Goal: Communication & Community: Answer question/provide support

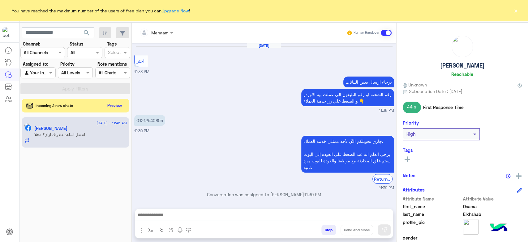
scroll to position [350, 0]
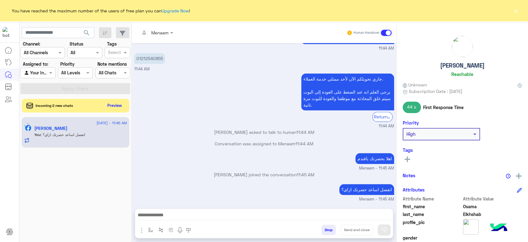
click at [112, 110] on div "Incoming 2 new chats Preview" at bounding box center [76, 106] width 108 height 14
click at [114, 105] on button "Preview" at bounding box center [114, 105] width 19 height 8
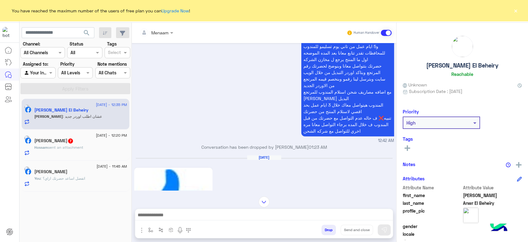
scroll to position [196, 0]
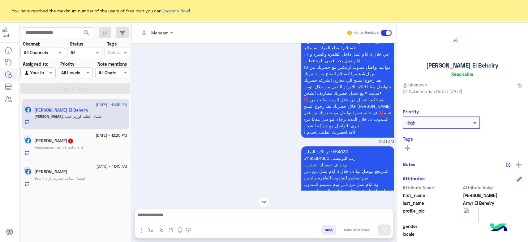
click at [344, 151] on p "تم تاكيد الطلب : I114030 رقم البوليصه : 51185691900 يوجد ف حسابك : تيشرت المرتج…" at bounding box center [347, 210] width 93 height 128
copy p "I114030"
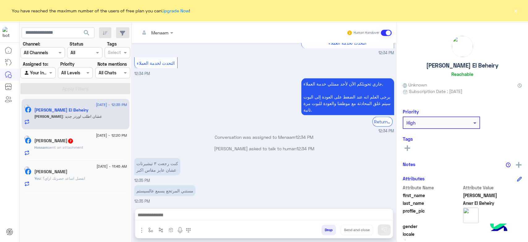
scroll to position [815, 0]
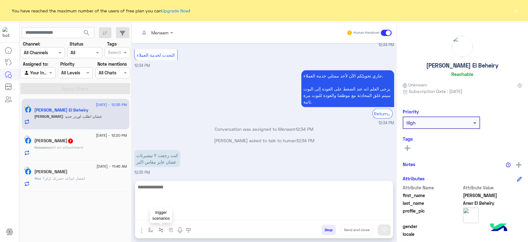
click at [168, 214] on textarea at bounding box center [264, 201] width 258 height 37
type textarea "**********"
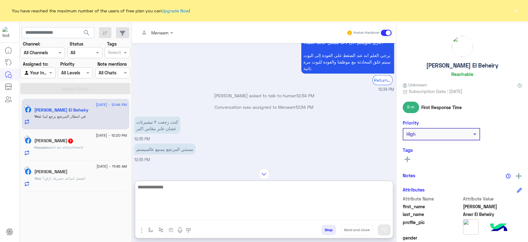
scroll to position [874, 0]
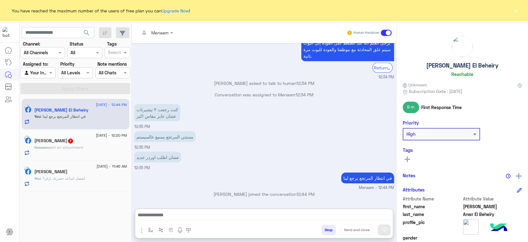
click at [83, 147] on span "sent an attachment" at bounding box center [65, 147] width 35 height 5
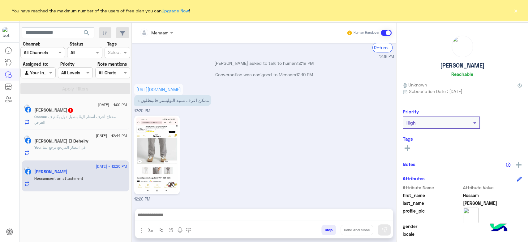
scroll to position [458, 0]
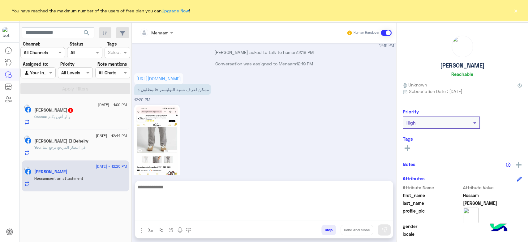
click at [236, 213] on textarea at bounding box center [264, 201] width 258 height 37
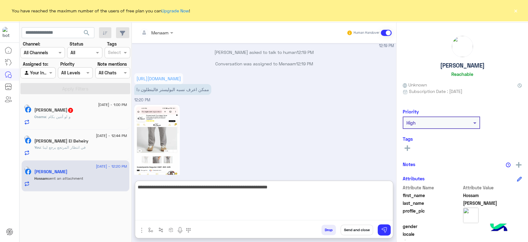
type textarea "**********"
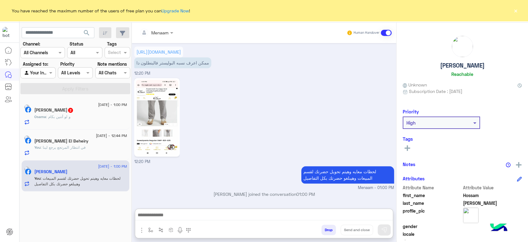
click at [442, 64] on h5 "Hossam Mohamed" at bounding box center [462, 65] width 45 height 7
copy h5 "Hossam Mohamed"
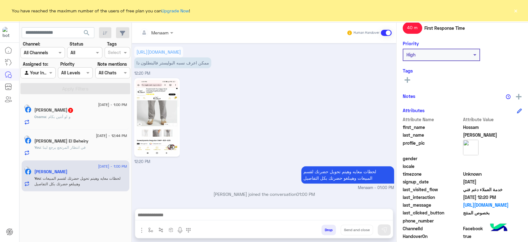
scroll to position [117, 0]
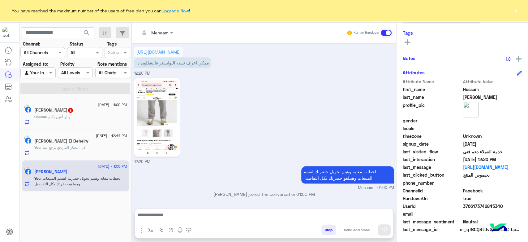
click at [475, 201] on div "HandoverOn true" at bounding box center [462, 199] width 119 height 8
click at [474, 208] on span "3766173746845340" at bounding box center [492, 206] width 59 height 6
copy span "3766173746845340"
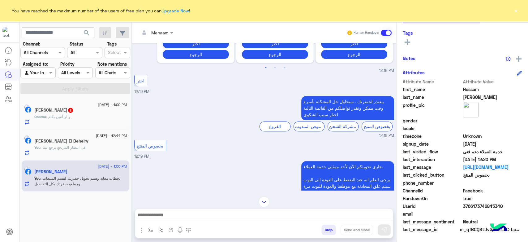
scroll to position [290, 0]
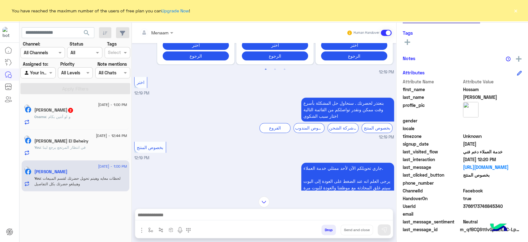
click at [156, 39] on div "Menaam Human Handover" at bounding box center [264, 33] width 265 height 20
click at [158, 34] on input "text" at bounding box center [149, 32] width 19 height 6
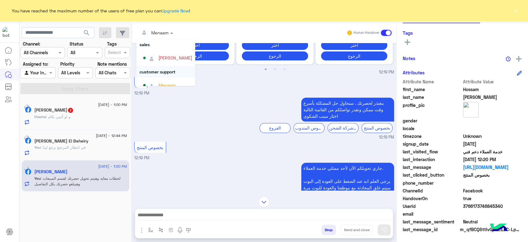
scroll to position [24, 0]
click at [176, 51] on div "mohamed ahmed" at bounding box center [175, 50] width 34 height 6
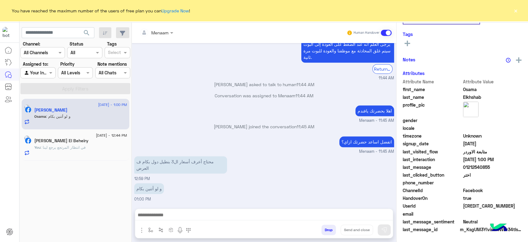
scroll to position [117, 0]
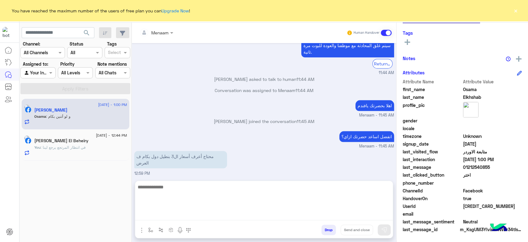
click at [176, 215] on textarea at bounding box center [264, 201] width 258 height 37
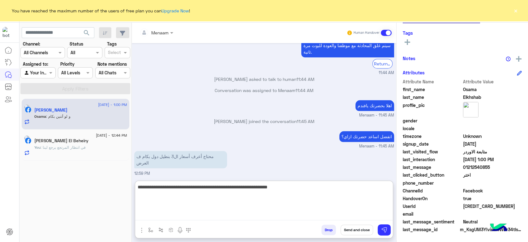
type textarea "**********"
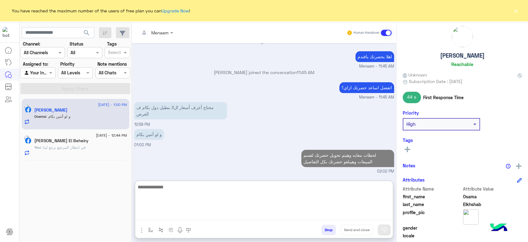
scroll to position [0, 0]
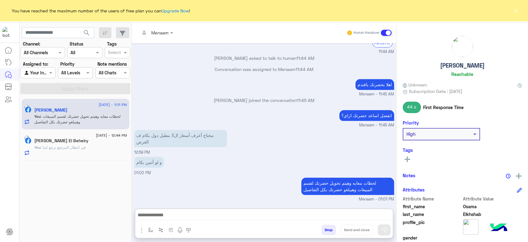
click at [462, 64] on h5 "Osama Elkhshab" at bounding box center [462, 65] width 45 height 7
copy h5 "Osama Elkhshab"
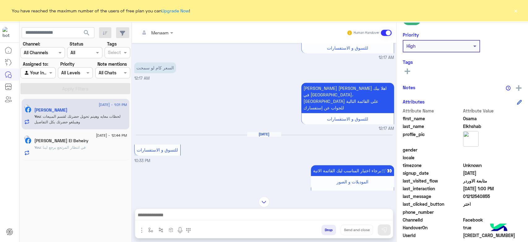
scroll to position [117, 0]
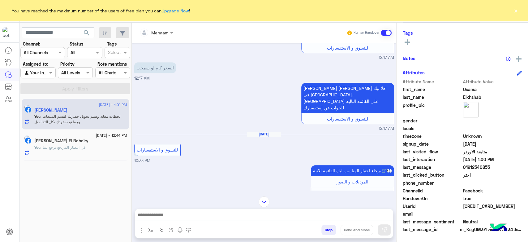
click at [479, 205] on span "6430810973598468" at bounding box center [492, 206] width 59 height 6
copy span "6430810973598468"
click at [171, 30] on span at bounding box center [173, 32] width 8 height 6
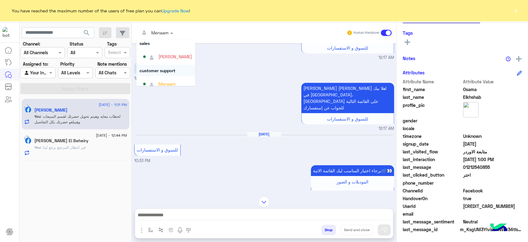
scroll to position [24, 0]
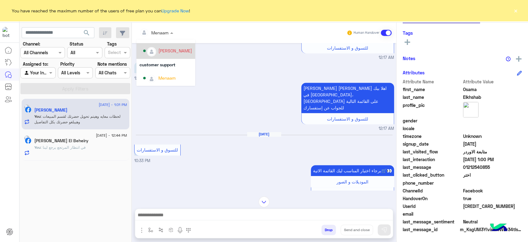
click at [172, 53] on div "mohamed ahmed" at bounding box center [175, 50] width 34 height 6
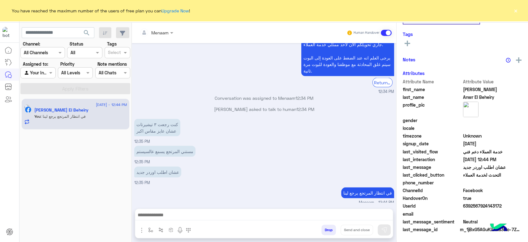
scroll to position [117, 0]
click at [515, 11] on button "×" at bounding box center [516, 10] width 6 height 6
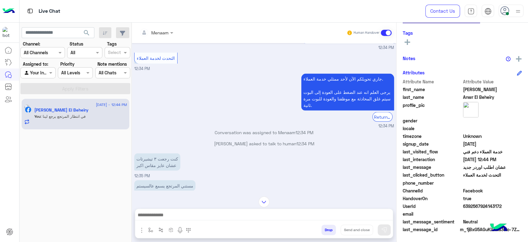
scroll to position [781, 0]
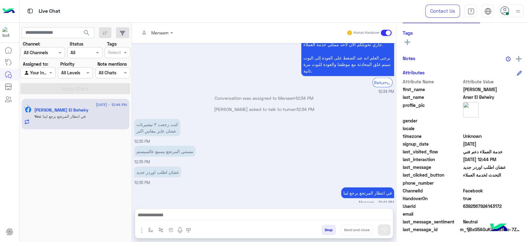
click at [327, 231] on button "Drop" at bounding box center [328, 229] width 15 height 11
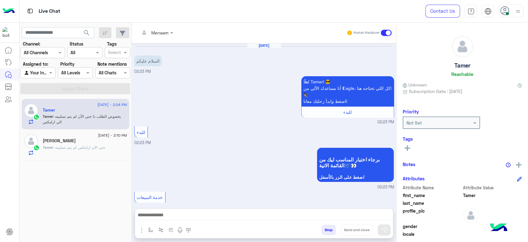
scroll to position [146, 0]
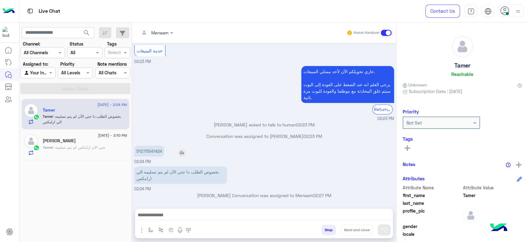
click at [151, 153] on p "51275541424" at bounding box center [149, 150] width 30 height 11
click at [150, 150] on p "51275541424" at bounding box center [149, 150] width 30 height 11
copy p "51275541424"
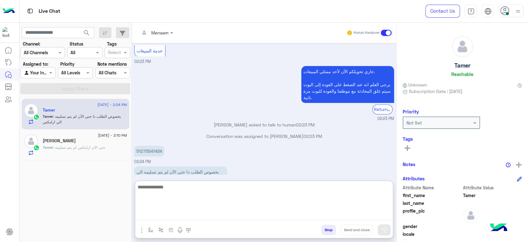
click at [168, 215] on textarea at bounding box center [264, 201] width 258 height 37
type textarea "*"
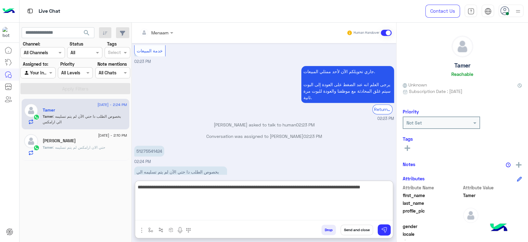
type textarea "**********"
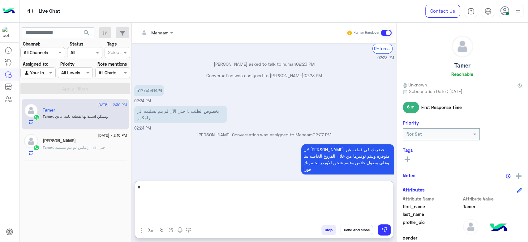
scroll to position [259, 0]
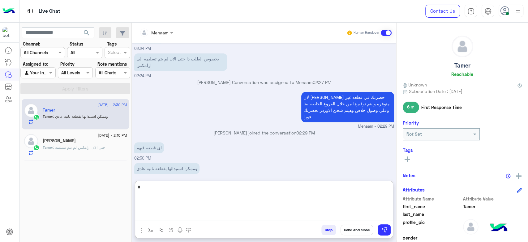
click at [207, 185] on textarea at bounding box center [264, 201] width 258 height 37
click at [209, 187] on textarea at bounding box center [264, 201] width 258 height 37
type textarea "*"
type textarea "**********"
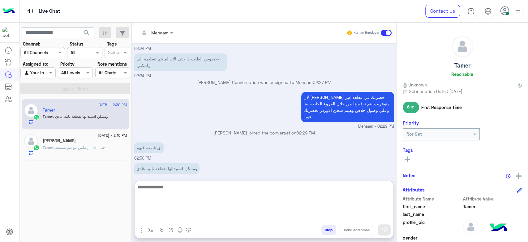
scroll to position [279, 0]
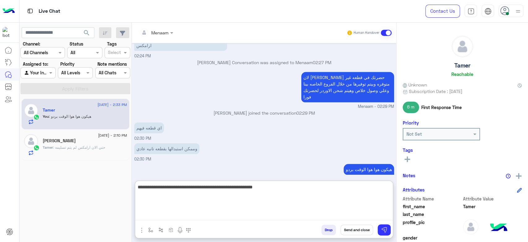
type textarea "**********"
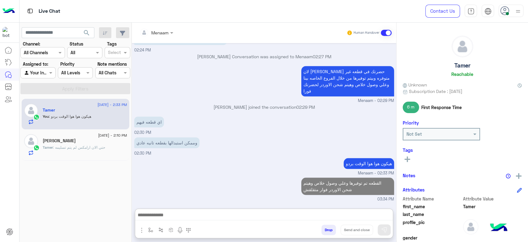
click at [94, 142] on div "Tamer Elfakhrany" at bounding box center [85, 141] width 84 height 6
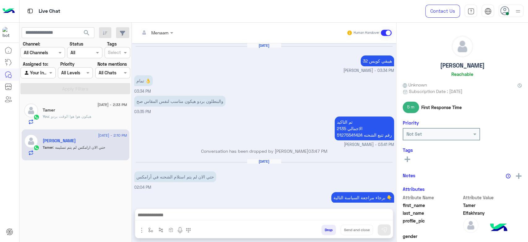
scroll to position [405, 0]
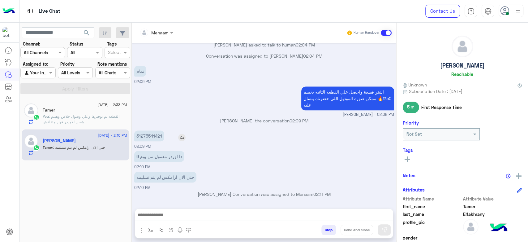
click at [153, 134] on p "51275541424" at bounding box center [149, 135] width 30 height 11
copy p "51275541424"
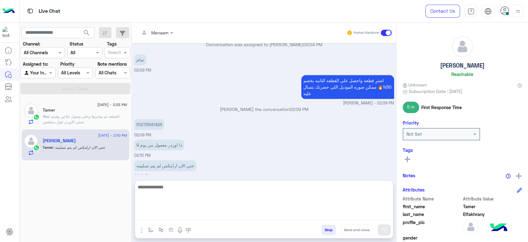
click at [183, 217] on textarea at bounding box center [264, 201] width 258 height 37
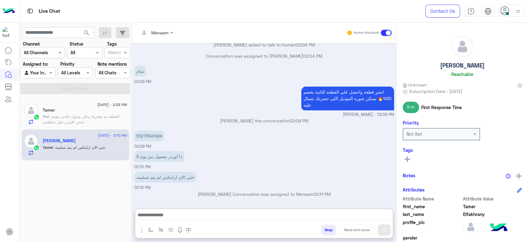
click at [334, 230] on button "Drop" at bounding box center [328, 229] width 15 height 11
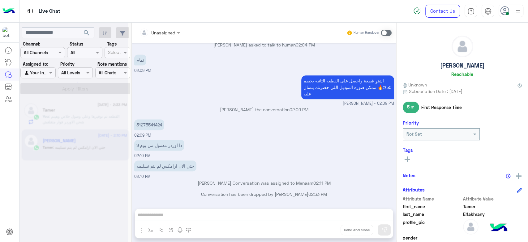
scroll to position [416, 0]
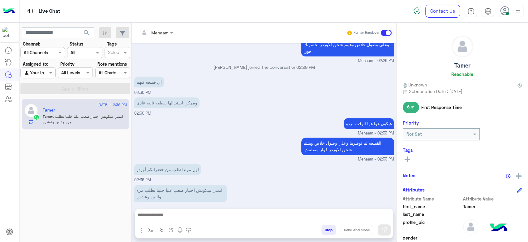
scroll to position [346, 0]
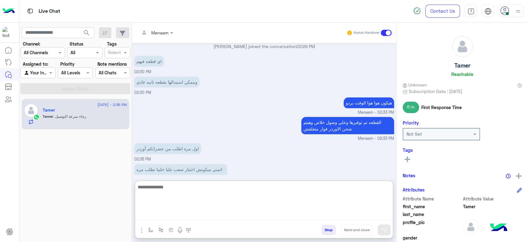
click at [180, 213] on textarea at bounding box center [264, 201] width 258 height 37
type textarea "**********"
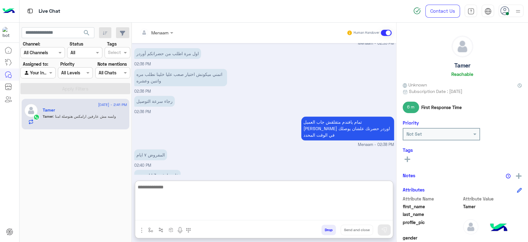
scroll to position [461, 0]
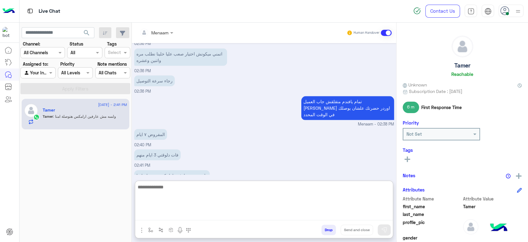
click at [179, 191] on textarea at bounding box center [264, 201] width 258 height 37
type textarea "*"
type textarea "**********"
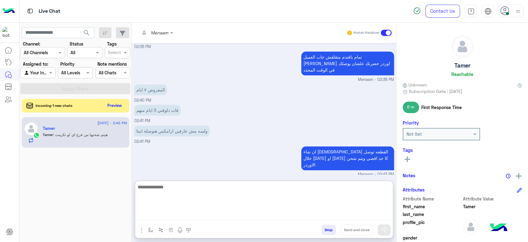
scroll to position [508, 0]
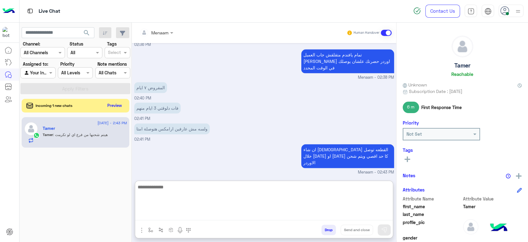
click at [174, 191] on textarea at bounding box center [264, 201] width 258 height 37
click at [174, 192] on textarea at bounding box center [264, 201] width 258 height 37
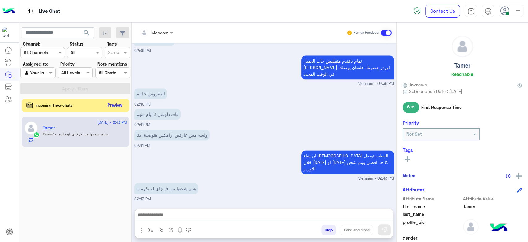
click at [121, 105] on button "Preview" at bounding box center [114, 105] width 19 height 8
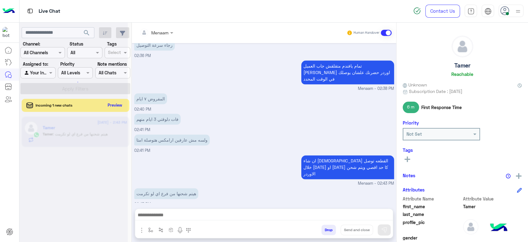
scroll to position [480, 0]
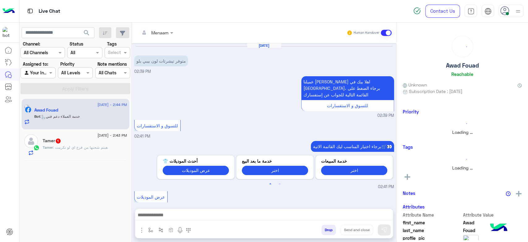
scroll to position [624, 0]
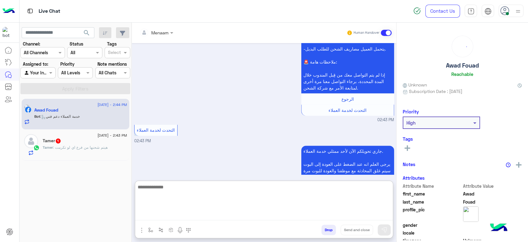
click at [202, 217] on textarea at bounding box center [264, 201] width 258 height 37
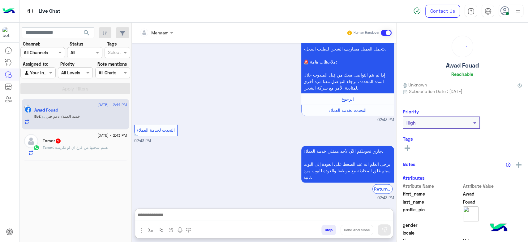
click at [73, 148] on span ": هيتم شحنها من فرع اي لو تكرمت" at bounding box center [80, 147] width 55 height 5
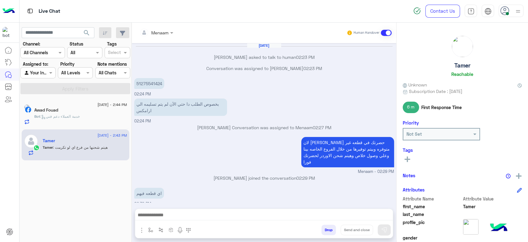
scroll to position [267, 0]
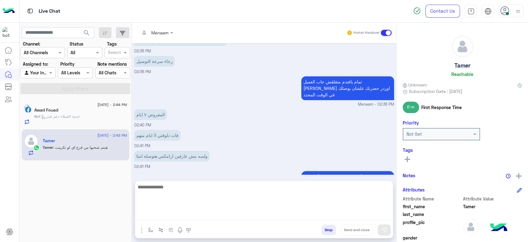
click at [174, 216] on textarea at bounding box center [264, 201] width 258 height 37
type textarea "**********"
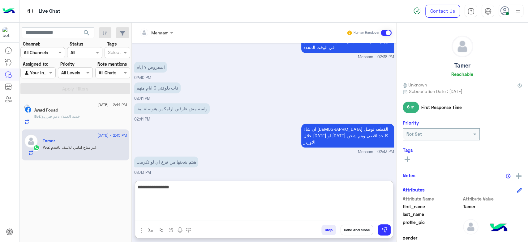
scroll to position [334, 0]
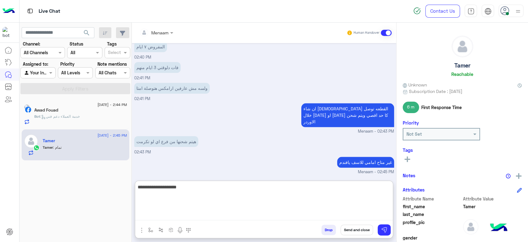
type textarea "**********"
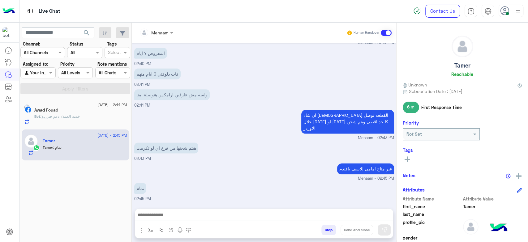
click at [72, 101] on div "13 September - 2:44 PM Awad Fouad Bot : خدمة العملاء دعم فني" at bounding box center [76, 114] width 108 height 31
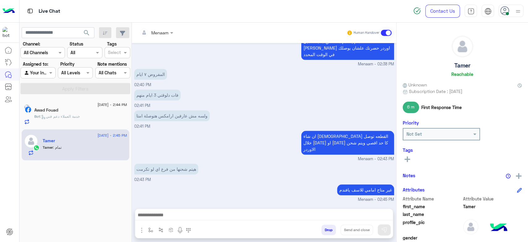
click at [80, 117] on span ": خدمة العملاء دعم فني" at bounding box center [60, 116] width 40 height 5
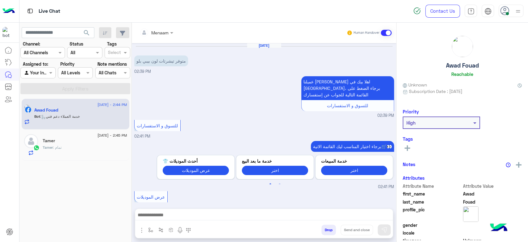
scroll to position [624, 0]
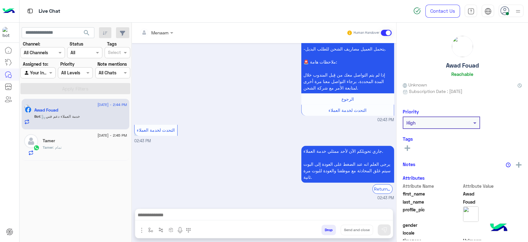
click at [68, 141] on div "Tamer" at bounding box center [85, 141] width 84 height 6
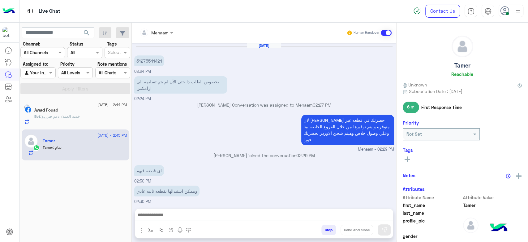
scroll to position [284, 0]
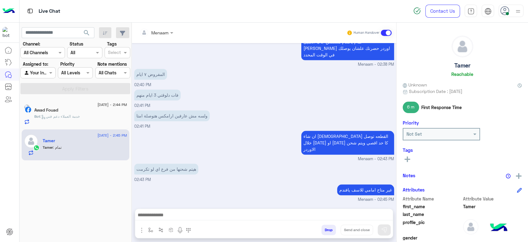
click at [67, 114] on p "Bot : خدمة العملاء دعم فني" at bounding box center [56, 117] width 45 height 6
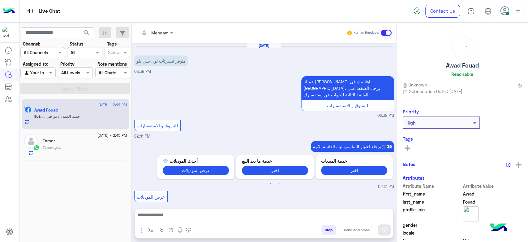
scroll to position [624, 0]
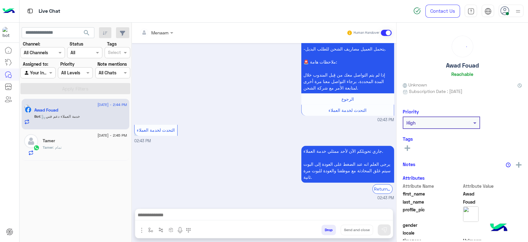
click at [82, 150] on div "Tamer : تمام" at bounding box center [85, 149] width 84 height 11
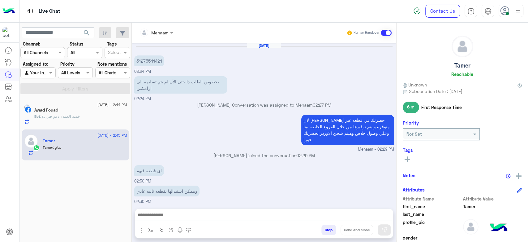
scroll to position [284, 0]
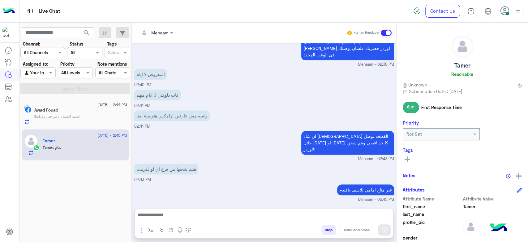
click at [91, 123] on div "Bot : خدمة العملاء دعم فني" at bounding box center [80, 119] width 93 height 11
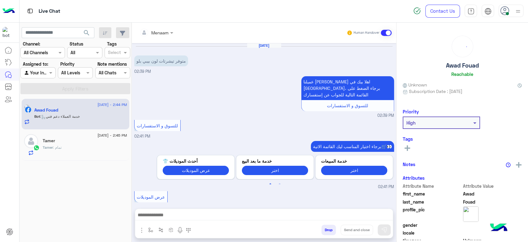
scroll to position [624, 0]
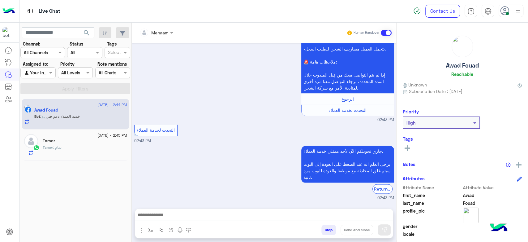
click at [68, 140] on div "Tamer" at bounding box center [85, 141] width 84 height 6
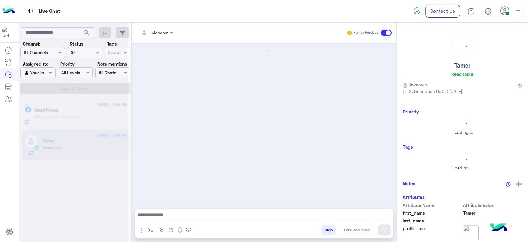
scroll to position [284, 0]
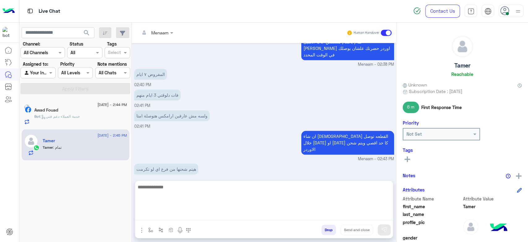
click at [176, 216] on textarea at bounding box center [264, 201] width 258 height 37
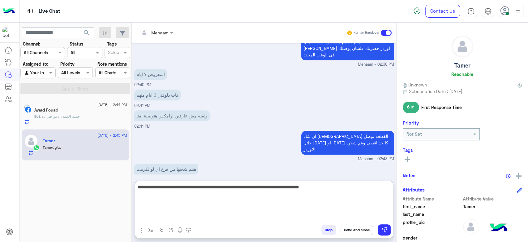
type textarea "**********"
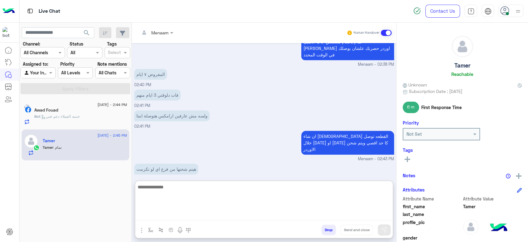
scroll to position [345, 0]
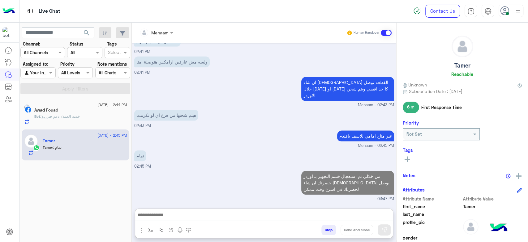
click at [80, 117] on span ": خدمة العملاء دعم فني" at bounding box center [60, 116] width 40 height 5
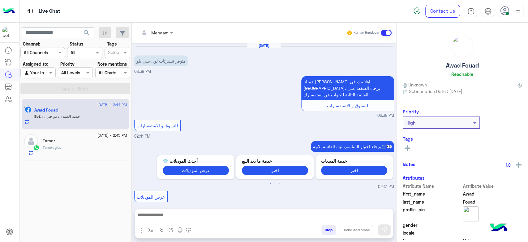
scroll to position [624, 0]
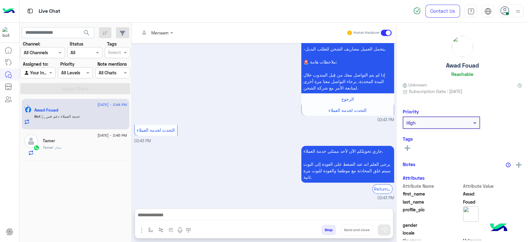
click at [180, 210] on div at bounding box center [264, 216] width 258 height 15
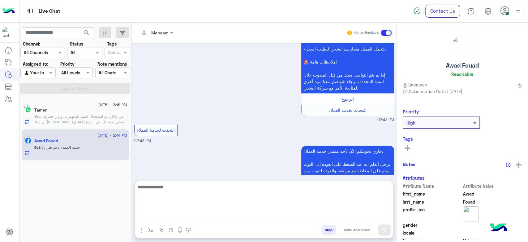
click at [177, 214] on textarea at bounding box center [264, 201] width 258 height 37
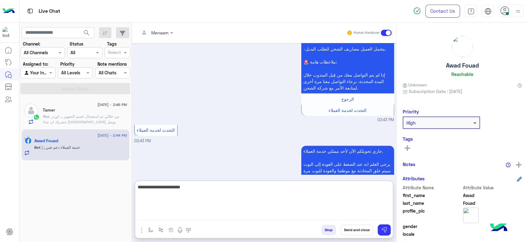
type textarea "**********"
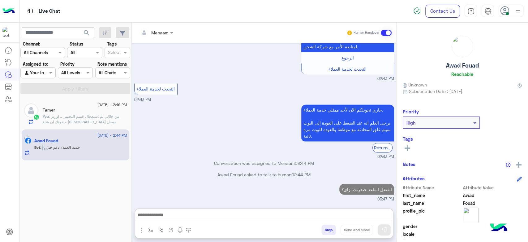
click at [89, 126] on div "13 September - 2:46 PM Tamer You : من خلالي تم استعجال قسم التجهيز بـ اوردر حضر…" at bounding box center [76, 114] width 108 height 31
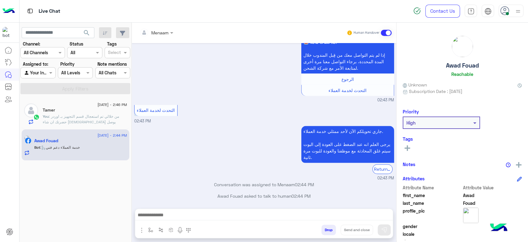
scroll to position [656, 0]
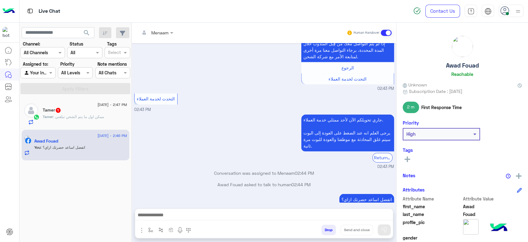
click at [91, 117] on span ": ممكن اول ما يتم الشحن تبلغني" at bounding box center [78, 116] width 51 height 5
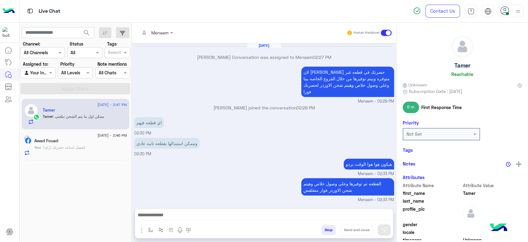
scroll to position [290, 0]
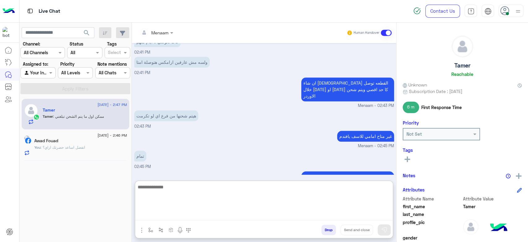
click at [192, 216] on textarea at bounding box center [264, 201] width 258 height 37
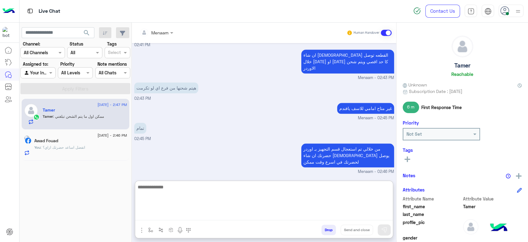
click at [183, 193] on textarea at bounding box center [264, 201] width 258 height 37
type textarea "**********"
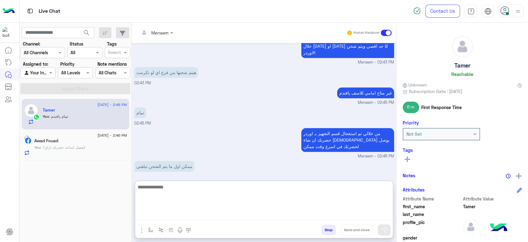
scroll to position [337, 0]
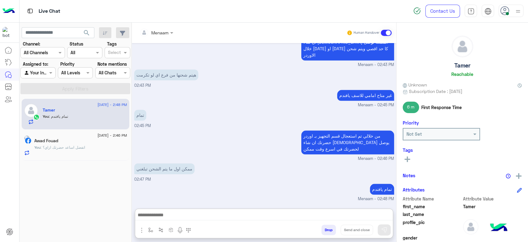
click at [85, 145] on span ": اتفضل اساعد حضرتك ازاي؟" at bounding box center [63, 147] width 45 height 5
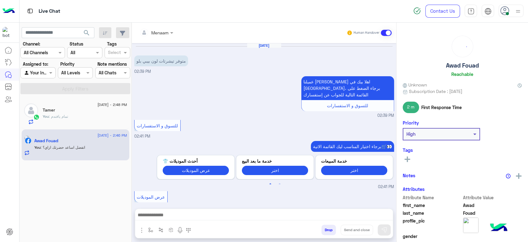
scroll to position [656, 0]
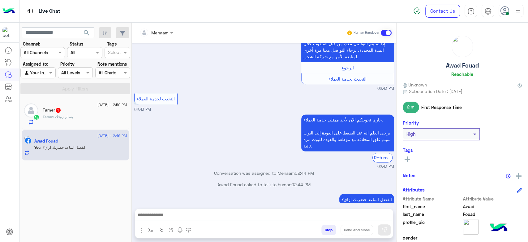
click at [71, 109] on div "Tamer 1" at bounding box center [85, 110] width 84 height 6
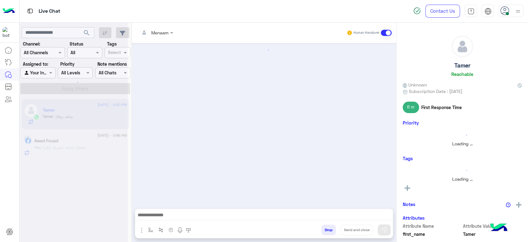
scroll to position [286, 0]
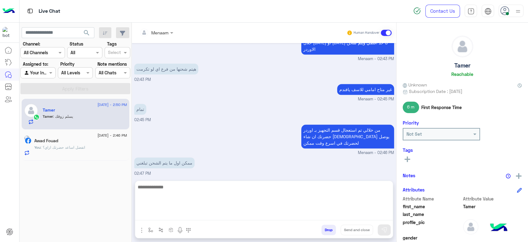
click at [209, 214] on textarea at bounding box center [264, 201] width 258 height 37
type textarea "**********"
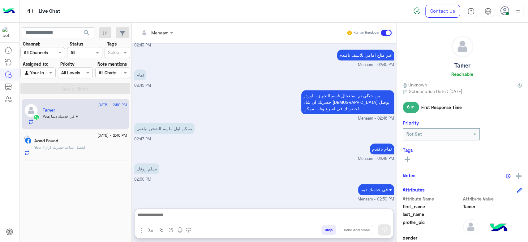
click at [94, 140] on div "Awad Fouad" at bounding box center [80, 141] width 93 height 6
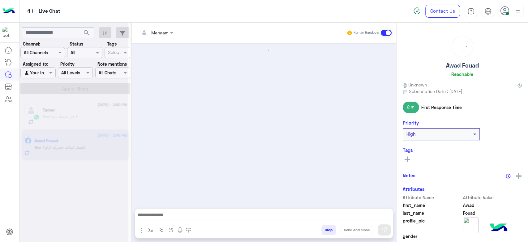
click at [94, 100] on div "13 September - 2:50 PM Tamer You : في خدمتك ديما ♥" at bounding box center [76, 114] width 108 height 31
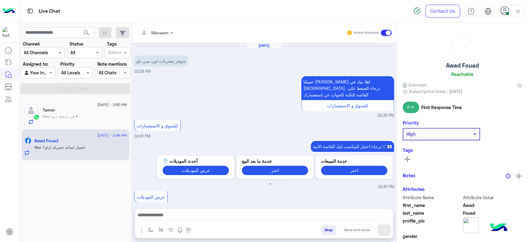
scroll to position [656, 0]
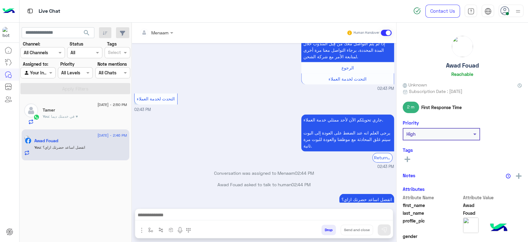
click at [95, 114] on div "You : في خدمتك ديما ♥" at bounding box center [85, 119] width 84 height 11
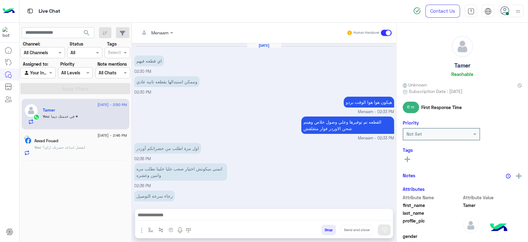
scroll to position [295, 0]
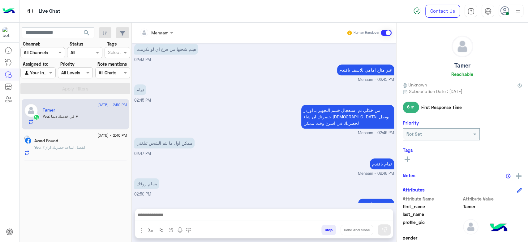
click at [69, 133] on div "13 September - 2:46 PM Awad Fouad You : اتفضل اساعد حضرتك ازاي؟" at bounding box center [76, 144] width 108 height 31
click at [71, 158] on div "13 September - 2:46 PM Awad Fouad You : اتفضل اساعد حضرتك ازاي؟" at bounding box center [76, 144] width 108 height 31
click at [71, 146] on span ": اتفضل اساعد حضرتك ازاي؟" at bounding box center [63, 147] width 45 height 5
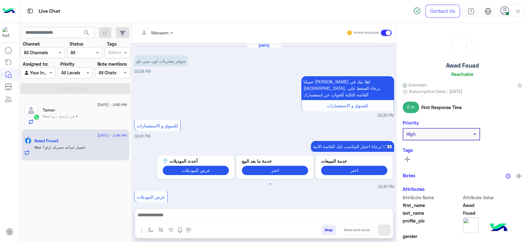
scroll to position [656, 0]
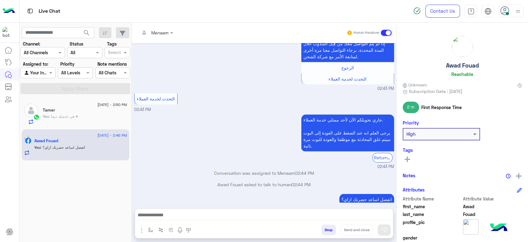
click at [76, 110] on div "Tamer" at bounding box center [85, 110] width 84 height 6
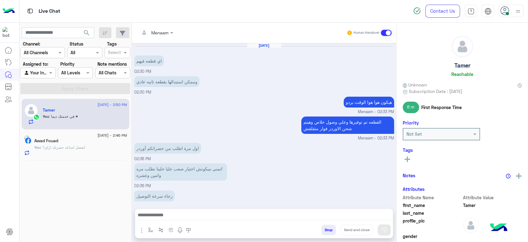
scroll to position [295, 0]
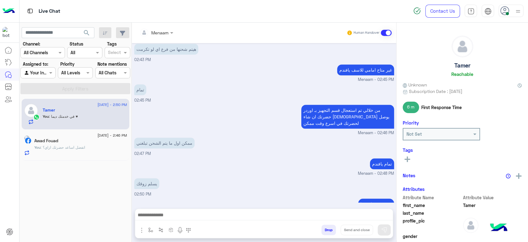
click at [64, 136] on div "13 September - 2:46 PM" at bounding box center [80, 136] width 93 height 4
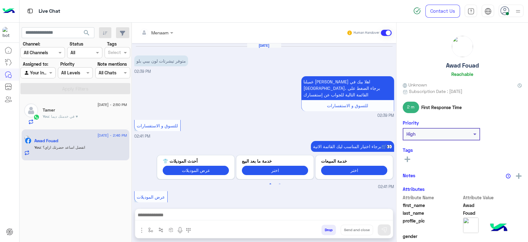
scroll to position [656, 0]
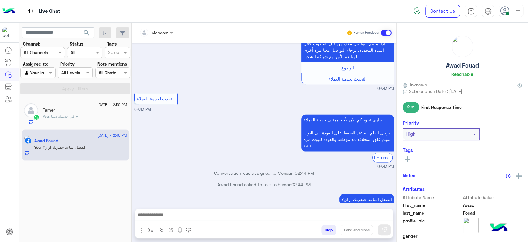
click at [80, 114] on div "You : في خدمتك ديما ♥" at bounding box center [85, 119] width 84 height 11
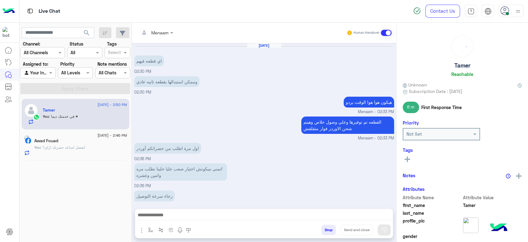
scroll to position [295, 0]
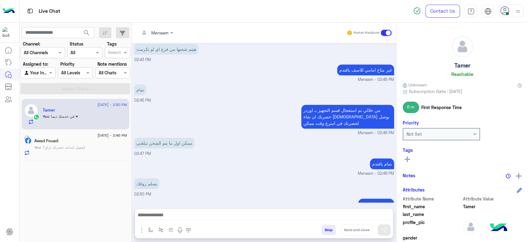
click at [64, 145] on span ": اتفضل اساعد حضرتك ازاي؟" at bounding box center [63, 147] width 45 height 5
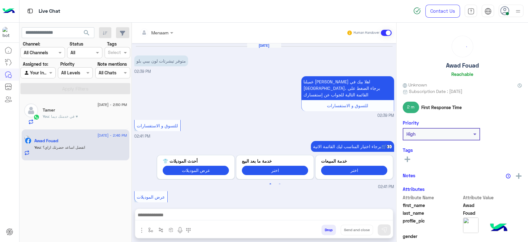
scroll to position [656, 0]
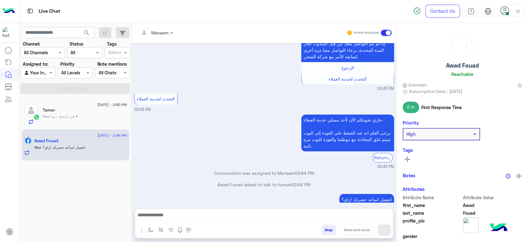
click at [83, 115] on div "You : في خدمتك ديما ♥" at bounding box center [85, 119] width 84 height 11
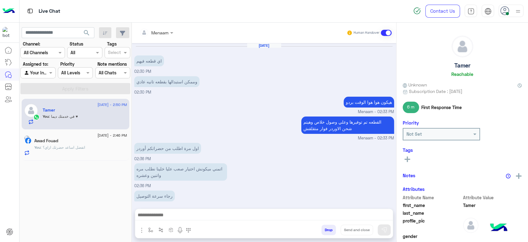
scroll to position [295, 0]
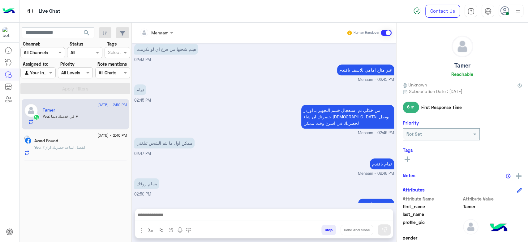
click at [30, 140] on img at bounding box center [27, 138] width 6 height 6
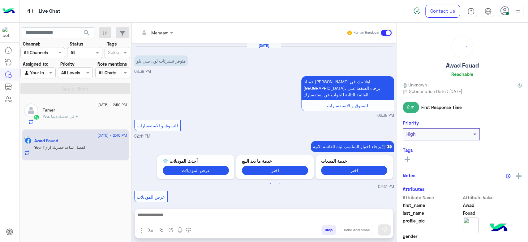
scroll to position [656, 0]
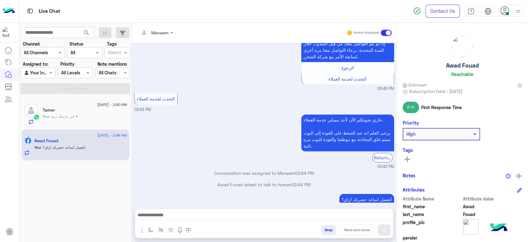
click at [82, 118] on div "You : في خدمتك ديما ♥" at bounding box center [85, 119] width 84 height 11
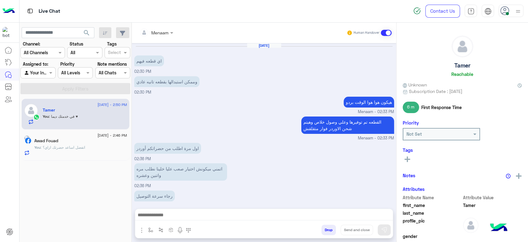
scroll to position [295, 0]
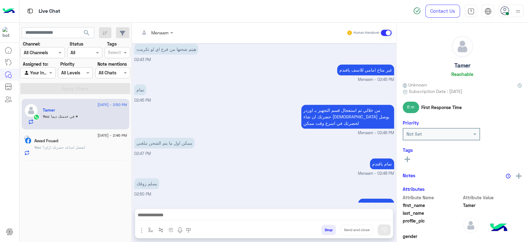
click at [94, 138] on div "Awad Fouad" at bounding box center [80, 141] width 93 height 6
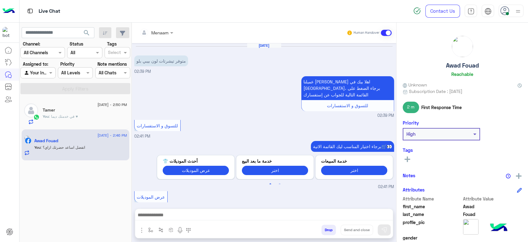
scroll to position [656, 0]
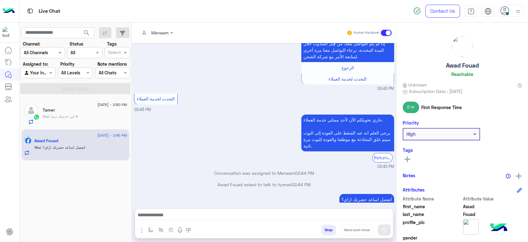
click at [80, 115] on div "You : في خدمتك ديما ♥" at bounding box center [85, 119] width 84 height 11
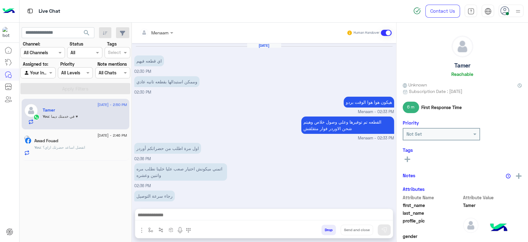
scroll to position [295, 0]
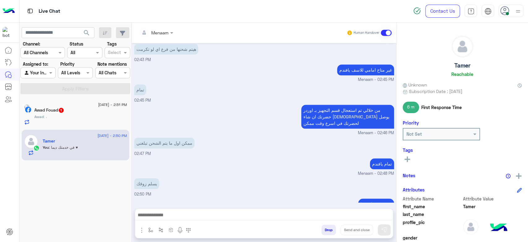
click at [58, 114] on div "Awad : ،" at bounding box center [80, 119] width 93 height 11
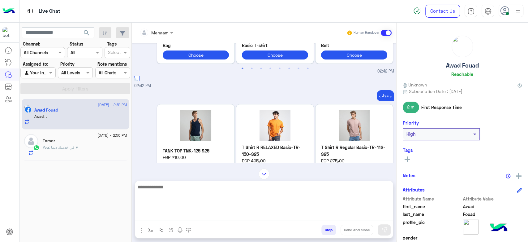
click at [186, 213] on textarea at bounding box center [264, 201] width 258 height 37
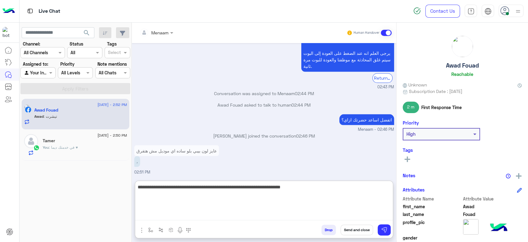
type textarea "**********"
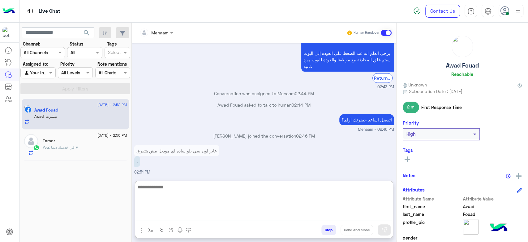
click at [159, 192] on textarea at bounding box center [264, 201] width 258 height 37
paste textarea "**********"
type textarea "**********"
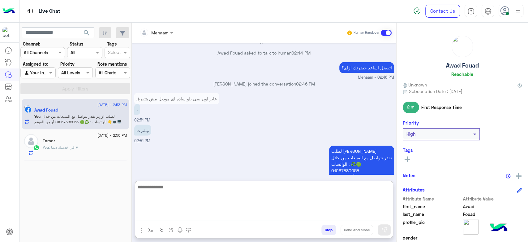
click at [452, 64] on h5 "Awad Fouad" at bounding box center [462, 65] width 33 height 7
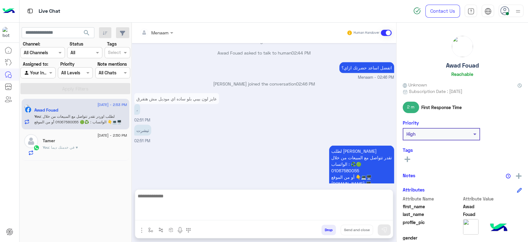
scroll to position [759, 0]
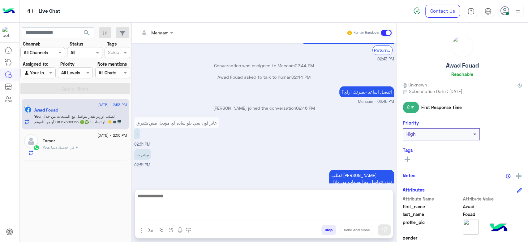
click at [452, 64] on h5 "Awad Fouad" at bounding box center [462, 65] width 33 height 7
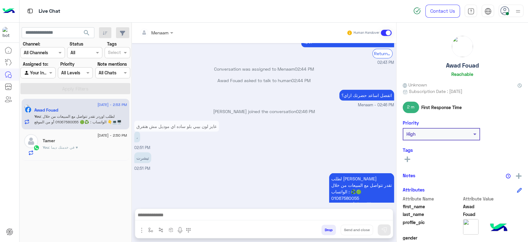
click at [452, 64] on h5 "Awad Fouad" at bounding box center [462, 65] width 33 height 7
copy h5 "Awad Fouad"
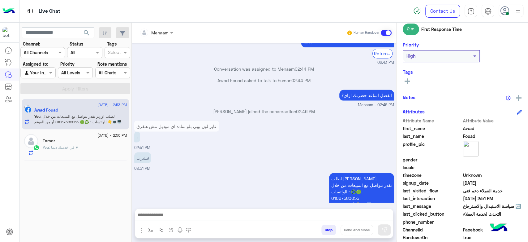
scroll to position [117, 0]
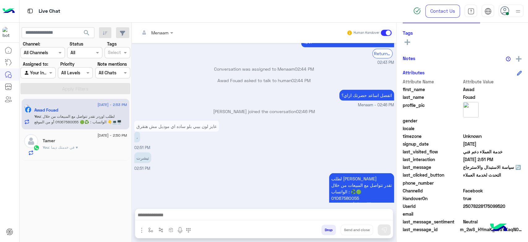
click at [471, 205] on span "25078228175099520" at bounding box center [492, 206] width 59 height 6
copy span "25078228175099520"
click at [78, 148] on span ": في خدمتك ديما ♥" at bounding box center [63, 147] width 29 height 5
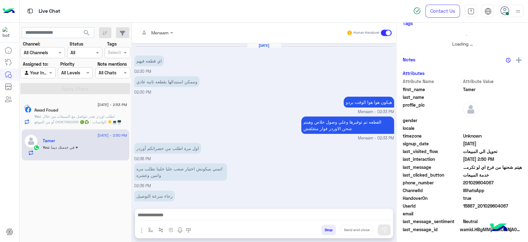
scroll to position [116, 0]
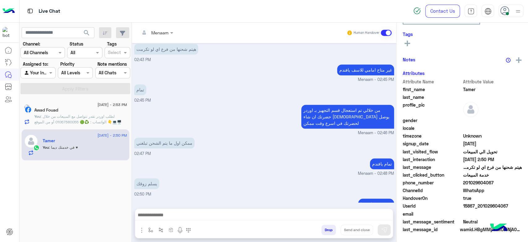
click at [330, 233] on button "Drop" at bounding box center [328, 229] width 15 height 11
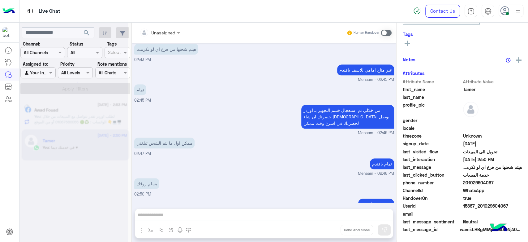
scroll to position [306, 0]
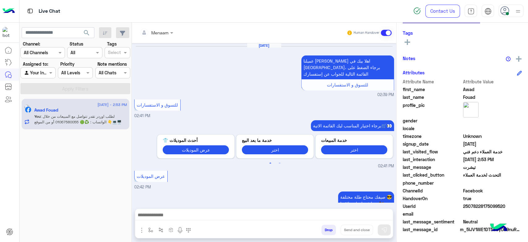
scroll to position [739, 0]
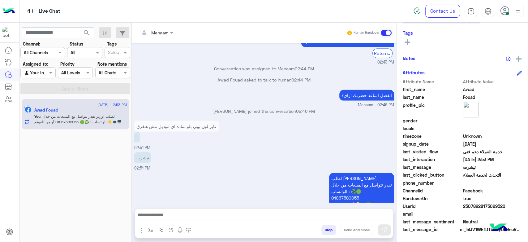
click at [165, 30] on div at bounding box center [156, 32] width 40 height 7
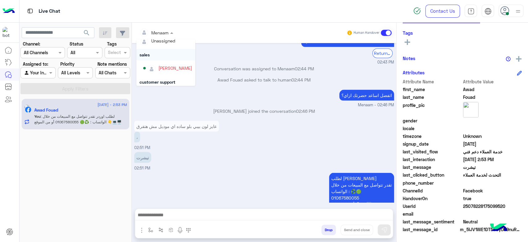
scroll to position [8, 0]
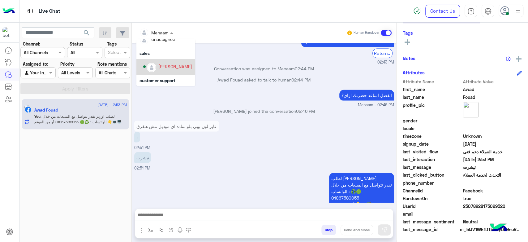
click at [174, 66] on div "mohamed ahmed" at bounding box center [175, 66] width 34 height 6
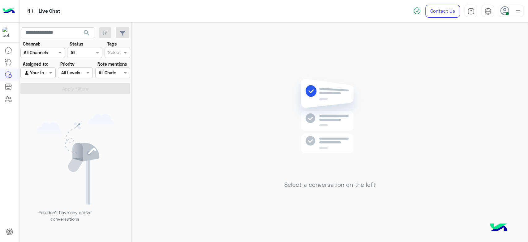
drag, startPoint x: 232, startPoint y: 34, endPoint x: 210, endPoint y: 63, distance: 36.0
click at [206, 62] on div "Select a conversation on the left" at bounding box center [330, 134] width 396 height 222
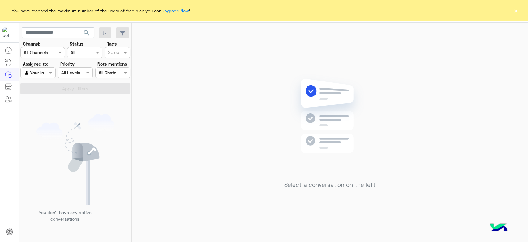
drag, startPoint x: 183, startPoint y: 62, endPoint x: 515, endPoint y: 14, distance: 334.7
click at [519, 12] on div "You have reached the maximum number of the users of free plan you can Upgrade N…" at bounding box center [264, 10] width 528 height 21
click at [515, 11] on button "×" at bounding box center [516, 10] width 6 height 6
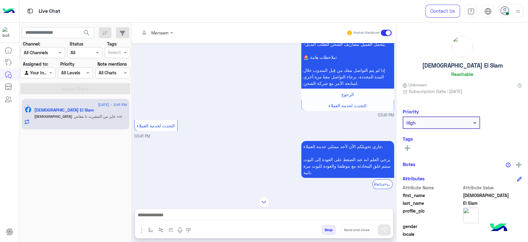
scroll to position [1594, 0]
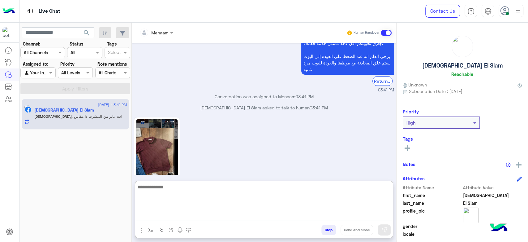
click at [160, 216] on textarea at bounding box center [264, 201] width 258 height 37
type textarea "**********"
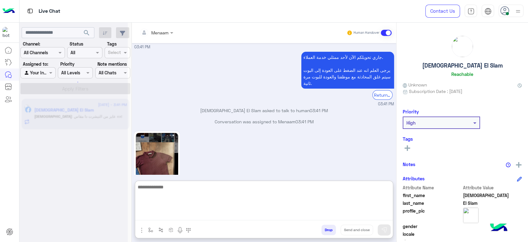
scroll to position [1663, 0]
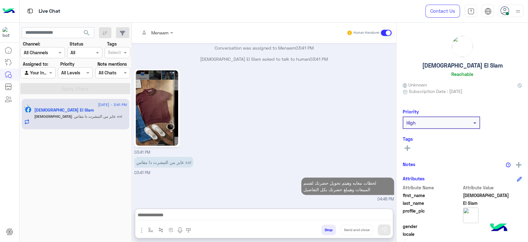
click at [463, 66] on h5 "Islam El Slam" at bounding box center [462, 65] width 80 height 7
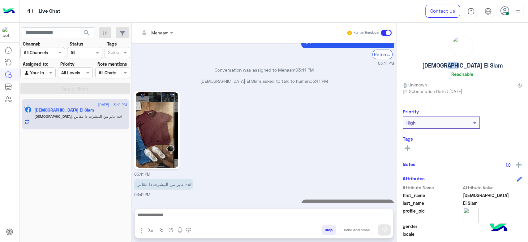
click at [463, 66] on h5 "Islam El Slam" at bounding box center [462, 65] width 80 height 7
drag, startPoint x: 463, startPoint y: 66, endPoint x: 342, endPoint y: 11, distance: 133.0
click at [463, 66] on h5 "Islam El Slam" at bounding box center [462, 65] width 80 height 7
copy h5 "Islam El Slam"
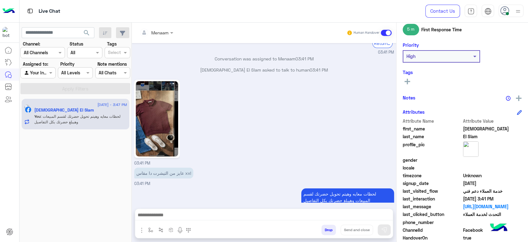
scroll to position [117, 0]
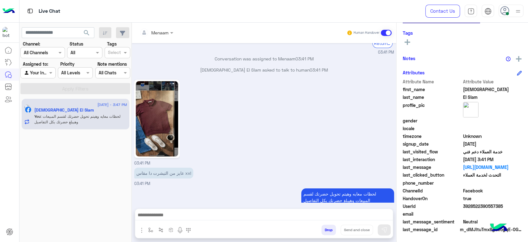
click at [475, 206] on span "3928522390557385" at bounding box center [492, 206] width 59 height 6
copy span "3928522390557385"
click at [171, 30] on span at bounding box center [173, 32] width 8 height 6
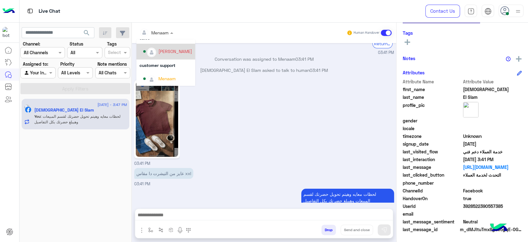
scroll to position [8, 0]
click at [179, 51] on div "[PERSON_NAME]" at bounding box center [175, 50] width 34 height 6
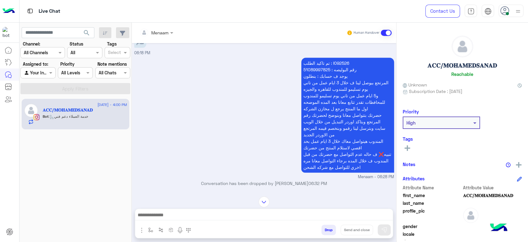
scroll to position [214, 0]
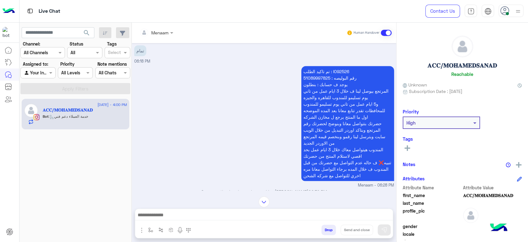
click at [337, 71] on p "تم تاكيد الطلب : I092526 رقم البوليصه : 51089997825 يوجد ف حسابك : بنطلون المرت…" at bounding box center [347, 123] width 93 height 115
copy p "I092526"
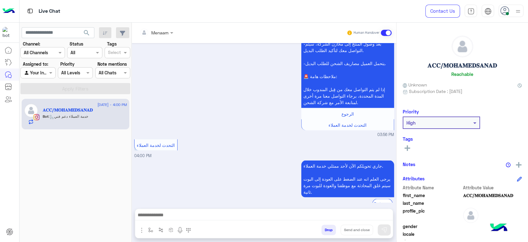
scroll to position [764, 0]
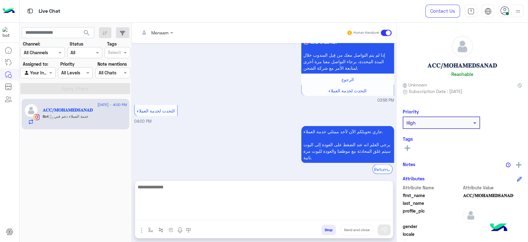
click at [180, 217] on textarea at bounding box center [264, 201] width 258 height 37
paste textarea "**********"
type textarea "**********"
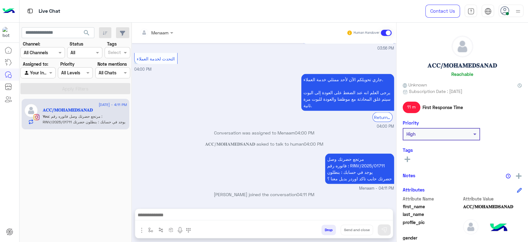
scroll to position [815, 0]
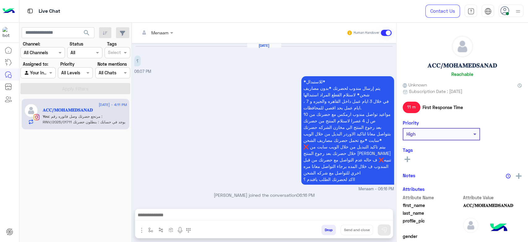
scroll to position [760, 0]
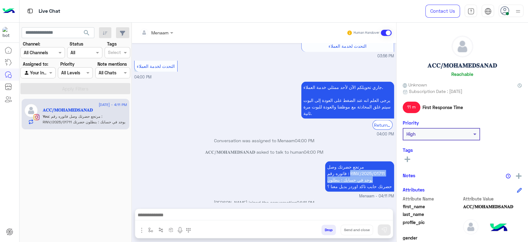
drag, startPoint x: 351, startPoint y: 167, endPoint x: 372, endPoint y: 159, distance: 22.4
click at [389, 169] on p "مرتجع حضرتك وصل فاتوره رقم : RINV/2025/01711 يوجد في حسابك : بنطلون حضرتك حابب …" at bounding box center [359, 176] width 69 height 30
copy p "RINV/2025/01711 يوجد في حسابك : بنطلون"
click at [376, 162] on p "مرتجع حضرتك وصل فاتوره رقم : RINV/2025/01711 يوجد في حسابك : بنطلون حضرتك حابب …" at bounding box center [359, 176] width 69 height 30
drag, startPoint x: 352, startPoint y: 165, endPoint x: 386, endPoint y: 166, distance: 34.4
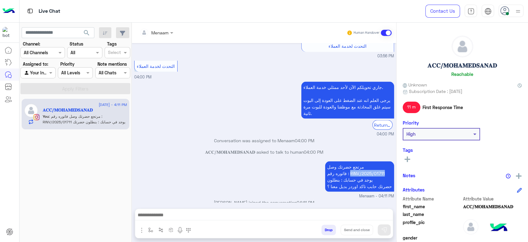
click at [387, 166] on p "مرتجع حضرتك وصل فاتوره رقم : RINV/2025/01711 يوجد في حسابك : بنطلون حضرتك حابب …" at bounding box center [359, 176] width 69 height 30
copy p "RINV/2025/01711"
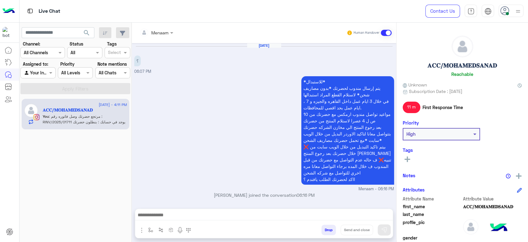
scroll to position [760, 0]
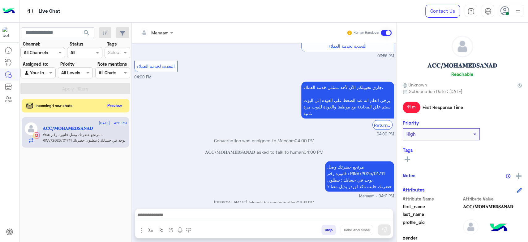
drag, startPoint x: 129, startPoint y: 108, endPoint x: 125, endPoint y: 106, distance: 4.4
click at [129, 108] on div "search Channel: Channel All Channels Status Channel All Tags Select Assigned to…" at bounding box center [75, 134] width 112 height 222
click at [120, 105] on button "Preview" at bounding box center [114, 105] width 19 height 8
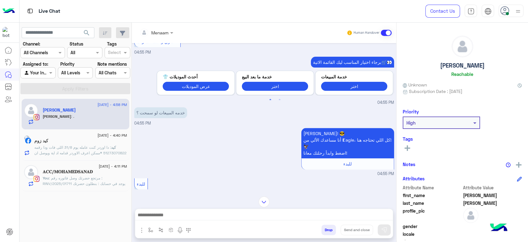
scroll to position [342, 0]
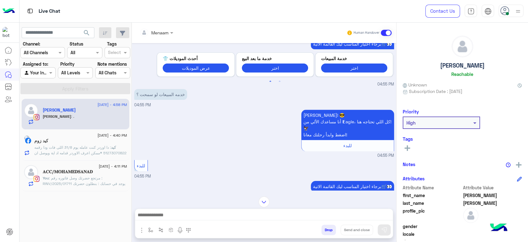
drag, startPoint x: 171, startPoint y: 207, endPoint x: 183, endPoint y: 222, distance: 18.7
click at [173, 210] on div "Menaam Human Handover [DATE] منتجات Previous Bag Hand - 000037 EGP 495٫00 Choos…" at bounding box center [264, 134] width 265 height 222
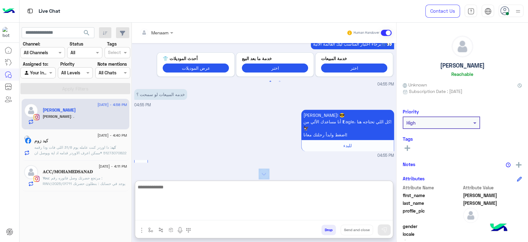
click at [178, 215] on textarea at bounding box center [264, 201] width 258 height 37
type textarea "**********"
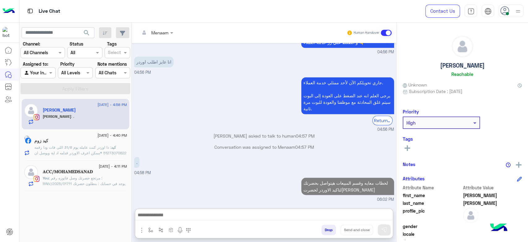
click at [464, 65] on h5 "[PERSON_NAME]" at bounding box center [462, 65] width 45 height 7
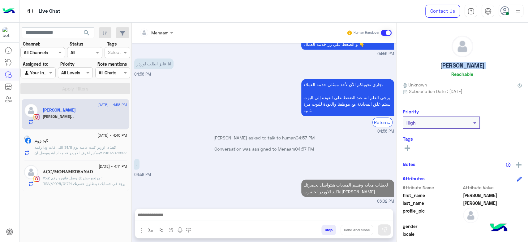
click at [464, 65] on h5 "أحمد عبدالباسط" at bounding box center [462, 65] width 45 height 7
copy h5 "أحمد عبدالباسط"
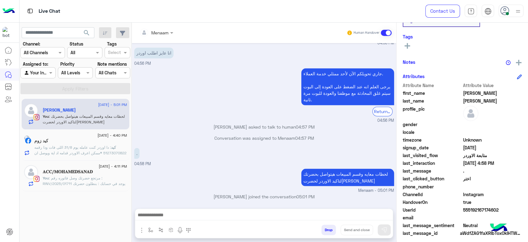
scroll to position [117, 0]
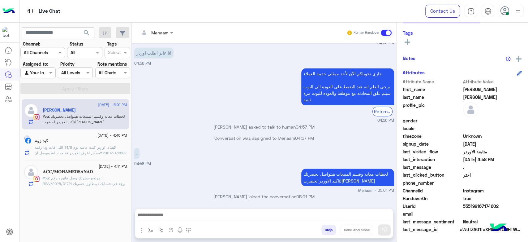
click at [466, 207] on span "555192167174602" at bounding box center [492, 206] width 59 height 6
copy span "555192167174602"
click at [165, 37] on div "Menaam" at bounding box center [154, 32] width 29 height 12
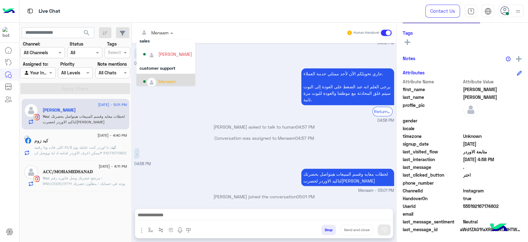
scroll to position [24, 0]
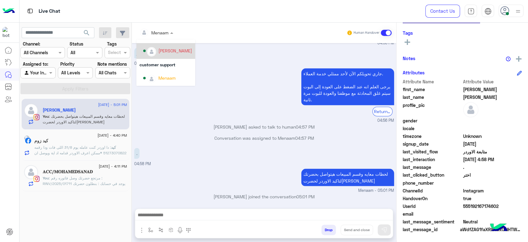
click at [168, 49] on div "[PERSON_NAME]" at bounding box center [175, 50] width 34 height 6
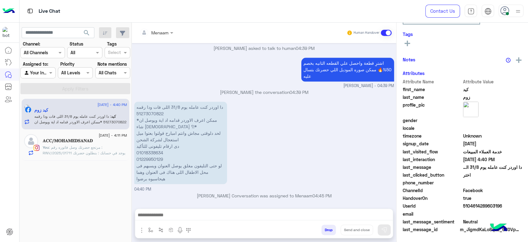
scroll to position [117, 0]
click at [154, 113] on p "دا اوردر كنت عامله يوم 31/8 اللى فات ودا رقمه 51273070822 *ممكن اعرف الاوردر قد…" at bounding box center [180, 142] width 93 height 82
click at [152, 113] on p "دا اوردر كنت عامله يوم 31/8 اللى فات ودا رقمه 51273070822 *ممكن اعرف الاوردر قد…" at bounding box center [180, 142] width 93 height 82
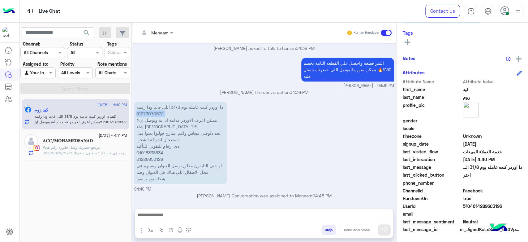
click at [152, 113] on p "دا اوردر كنت عامله يوم 31/8 اللى فات ودا رقمه 51273070822 *ممكن اعرف الاوردر قد…" at bounding box center [180, 142] width 93 height 82
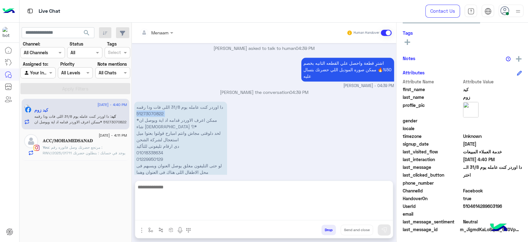
click at [174, 216] on textarea at bounding box center [264, 201] width 258 height 37
type textarea "*"
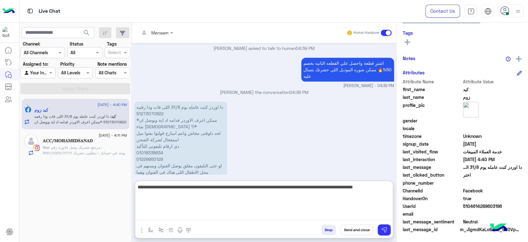
type textarea "**********"
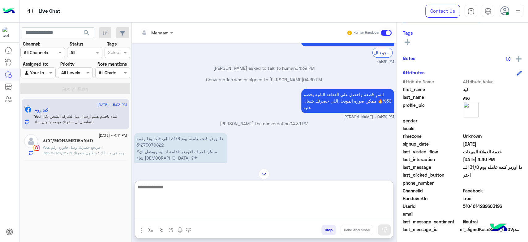
scroll to position [504, 0]
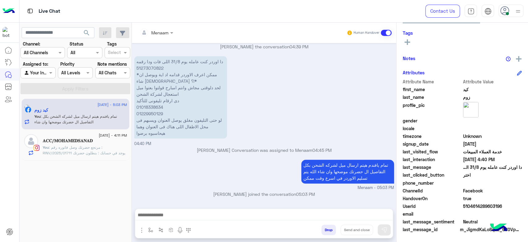
click at [196, 94] on p "دا اوردر كنت عامله يوم 31/8 اللى فات ودا رقمه 51273070822 *ممكن اعرف الاوردر قد…" at bounding box center [180, 97] width 93 height 82
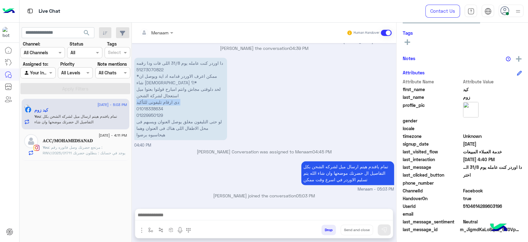
click at [196, 94] on p "دا اوردر كنت عامله يوم 31/8 اللى فات ودا رقمه 51273070822 *ممكن اعرف الاوردر قد…" at bounding box center [180, 99] width 93 height 82
click at [165, 124] on p "دا اوردر كنت عامله يوم 31/8 اللى فات ودا رقمه 51273070822 *ممكن اعرف الاوردر قد…" at bounding box center [180, 99] width 93 height 82
click at [164, 121] on p "دا اوردر كنت عامله يوم 31/8 اللى فات ودا رقمه 51273070822 *ممكن اعرف الاوردر قد…" at bounding box center [180, 99] width 93 height 82
drag, startPoint x: 164, startPoint y: 121, endPoint x: 166, endPoint y: 129, distance: 8.4
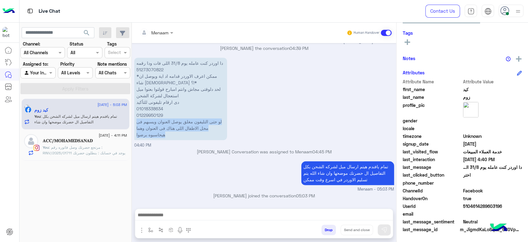
click at [166, 129] on p "دا اوردر كنت عامله يوم 31/8 اللى فات ودا رقمه 51273070822 *ممكن اعرف الاوردر قد…" at bounding box center [180, 99] width 93 height 82
copy app-message "لو حتى التليفون مغلق يوصل العنوان ويسبهم فى محل الاطفال اللى هناك فى العنوان وه…"
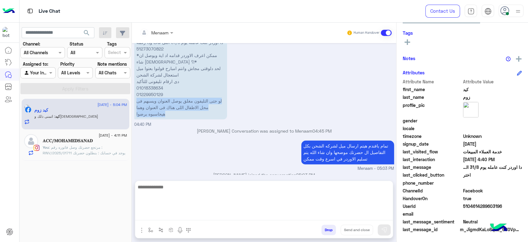
click at [170, 215] on textarea at bounding box center [264, 201] width 258 height 37
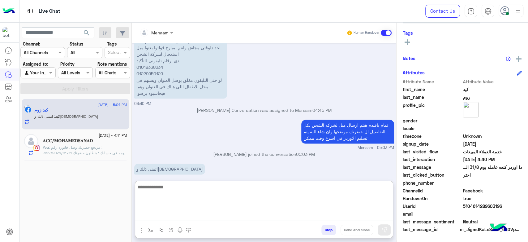
scroll to position [524, 0]
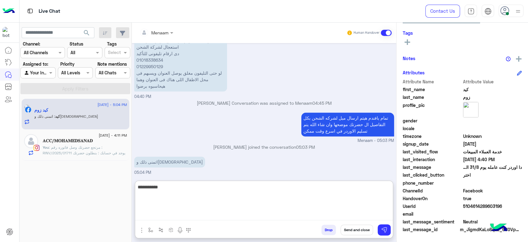
type textarea "**********"
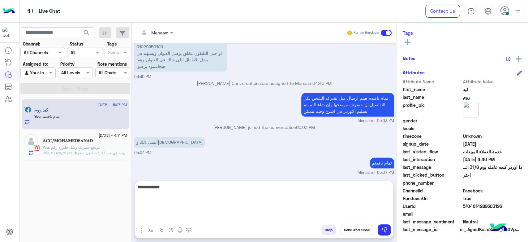
type textarea "**********"
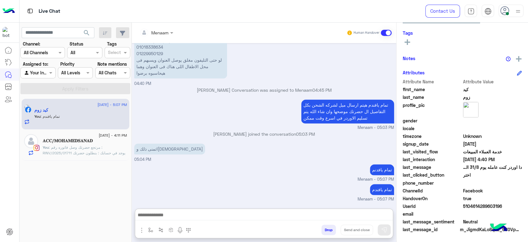
click at [69, 149] on span ": مرتجع حضرتك وصل فاتوره رقم : RINV/2025/01711 يوجد في حسابك : بنطلون حضرتك حاب…" at bounding box center [84, 153] width 83 height 16
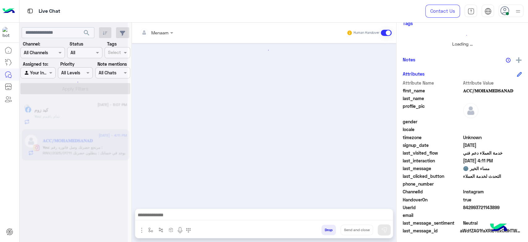
scroll to position [136, 0]
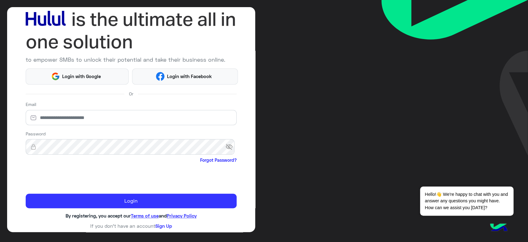
scroll to position [36, 0]
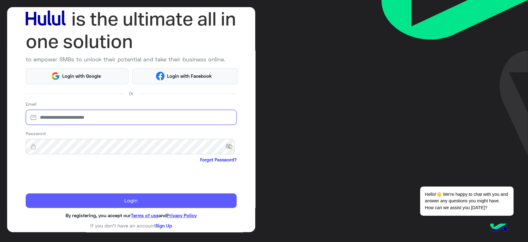
type input "**********"
click at [136, 206] on button "Login" at bounding box center [131, 200] width 211 height 15
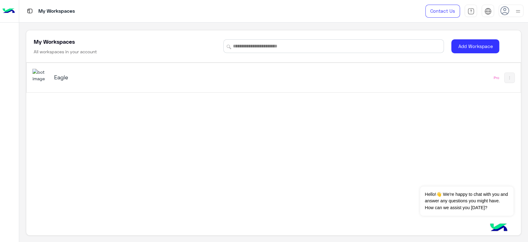
scroll to position [2, 0]
click at [50, 79] on div "Eagle" at bounding box center [176, 77] width 289 height 18
click at [500, 180] on button "Dismiss ✕" at bounding box center [494, 178] width 37 height 12
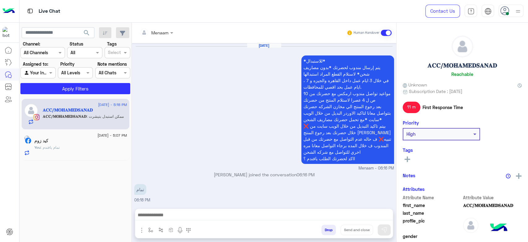
scroll to position [759, 0]
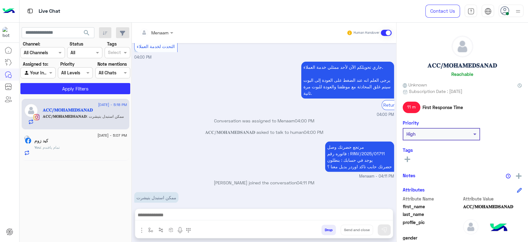
click at [64, 140] on div "كيد زوم" at bounding box center [80, 141] width 93 height 6
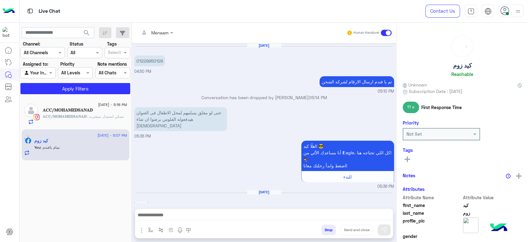
scroll to position [418, 0]
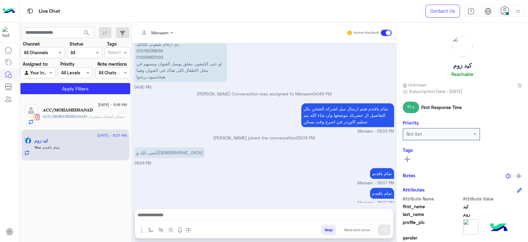
click at [332, 231] on button "Drop" at bounding box center [328, 229] width 15 height 11
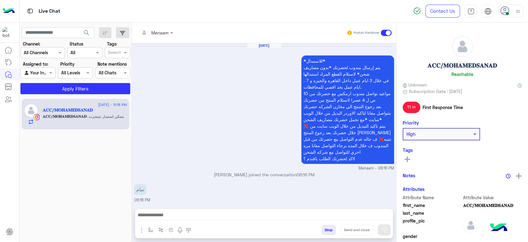
scroll to position [759, 0]
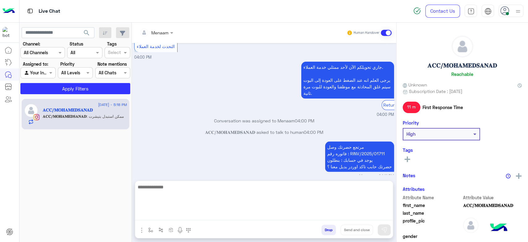
click at [178, 216] on textarea at bounding box center [264, 201] width 258 height 37
type textarea "*"
click at [216, 218] on textarea at bounding box center [264, 201] width 258 height 37
paste textarea "**********"
type textarea "**********"
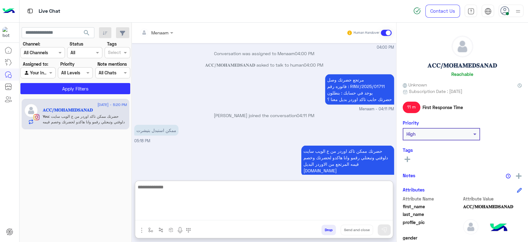
scroll to position [914, 0]
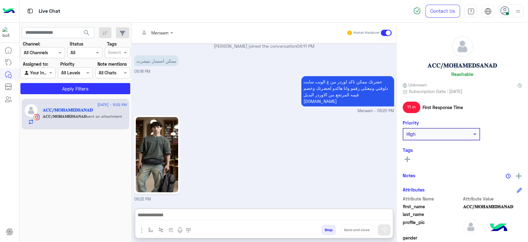
click at [153, 132] on img at bounding box center [157, 154] width 42 height 75
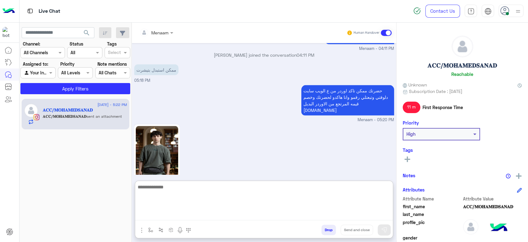
click at [173, 218] on textarea at bounding box center [264, 201] width 258 height 37
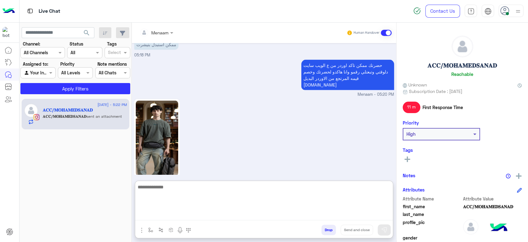
scroll to position [914, 0]
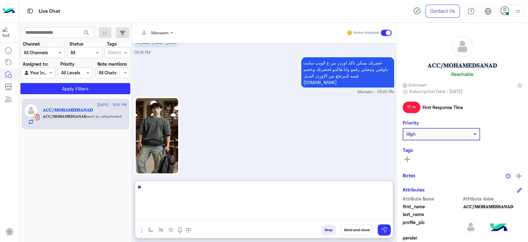
type textarea "*"
type textarea "****"
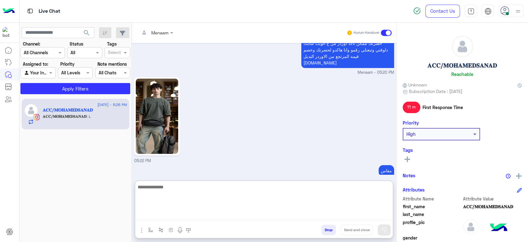
scroll to position [954, 0]
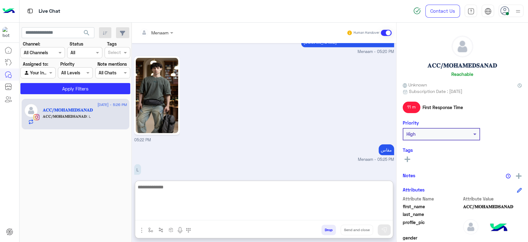
click at [163, 187] on textarea at bounding box center [264, 201] width 258 height 37
type textarea "**********"
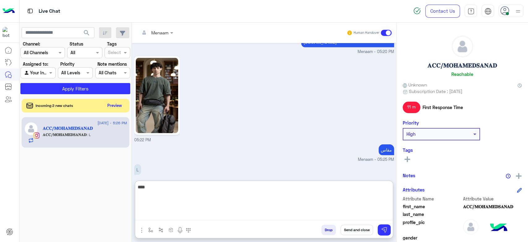
type textarea "****"
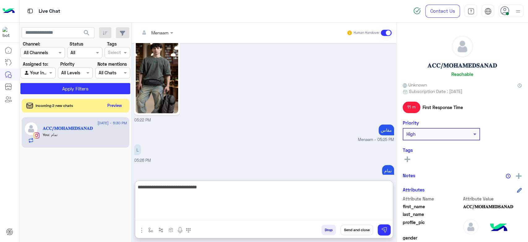
type textarea "**********"
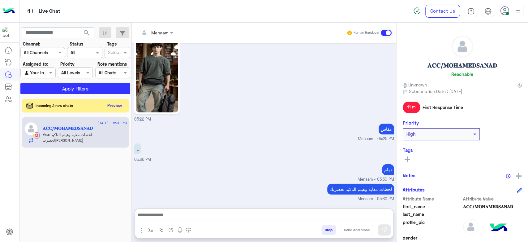
click at [505, 11] on icon at bounding box center [504, 10] width 9 height 9
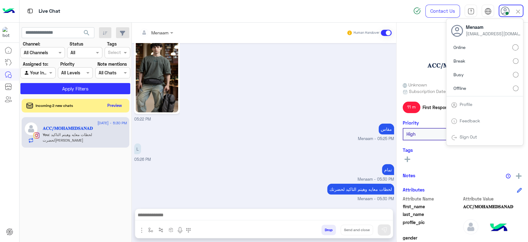
scroll to position [966, 0]
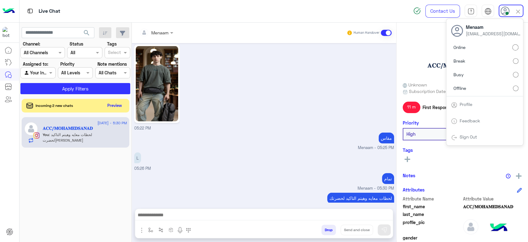
click at [243, 131] on div "مقاس Menaam - 05:25 PM" at bounding box center [264, 141] width 260 height 20
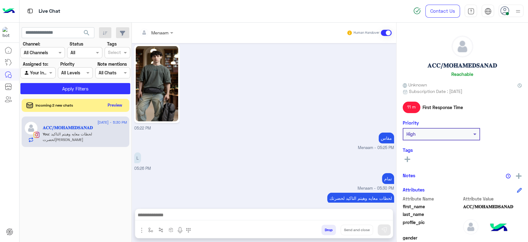
click at [109, 105] on button "Preview" at bounding box center [114, 105] width 19 height 8
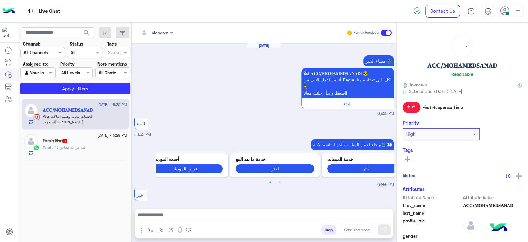
scroll to position [651, 0]
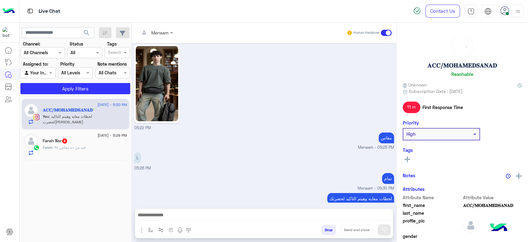
click at [74, 146] on span ": فيه من ده مقاس ٣٤" at bounding box center [68, 147] width 33 height 5
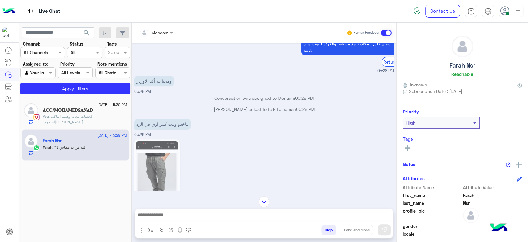
scroll to position [392, 0]
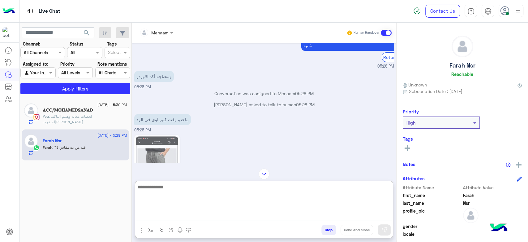
click at [160, 214] on textarea at bounding box center [264, 201] width 258 height 37
type textarea "**********"
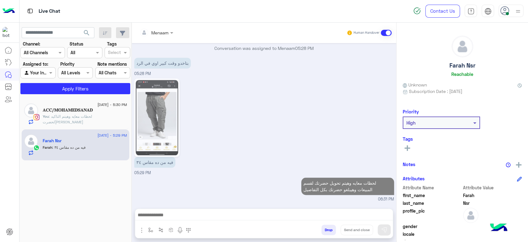
click at [456, 67] on h5 "Farah Nsr" at bounding box center [463, 65] width 26 height 7
copy h5 "Farah Nsr"
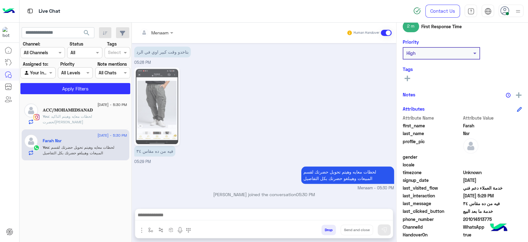
scroll to position [117, 0]
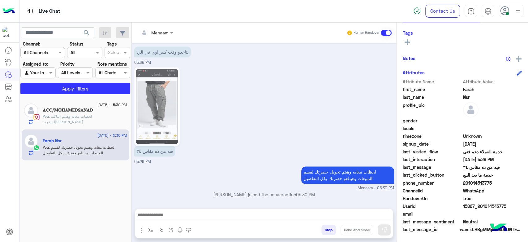
click at [480, 206] on span "15867_201014513775" at bounding box center [492, 206] width 59 height 6
copy span "15867_201014513775"
click at [170, 35] on span at bounding box center [173, 32] width 8 height 6
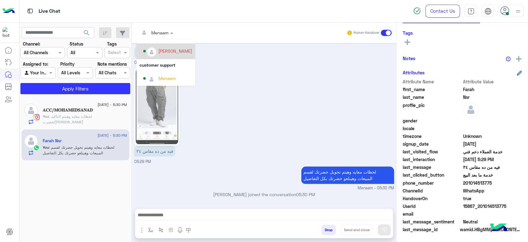
scroll to position [8, 0]
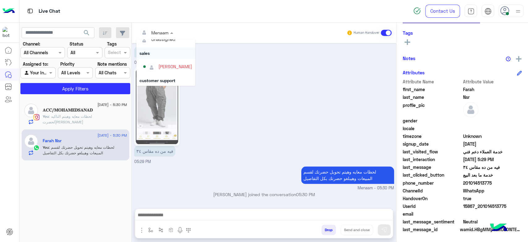
click at [167, 50] on div "sales" at bounding box center [165, 52] width 59 height 11
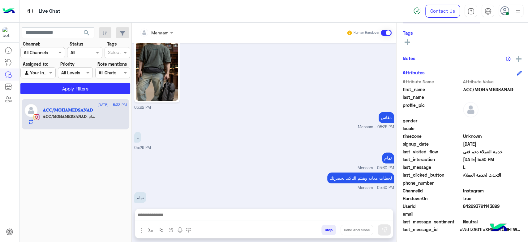
scroll to position [671, 0]
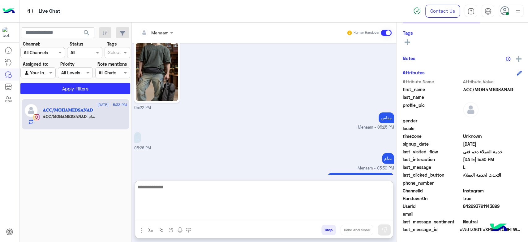
click at [181, 217] on textarea at bounding box center [264, 201] width 258 height 37
paste textarea "**********"
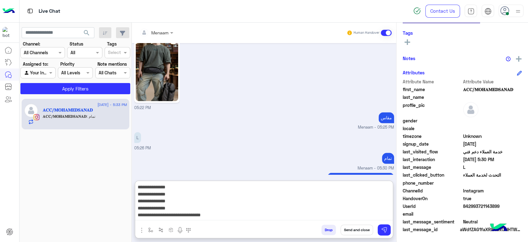
scroll to position [0, 0]
click at [341, 200] on textarea "**********" at bounding box center [264, 201] width 258 height 37
click at [341, 192] on textarea "**********" at bounding box center [264, 201] width 258 height 37
paste textarea "******"
click at [349, 205] on textarea "**********" at bounding box center [264, 201] width 258 height 37
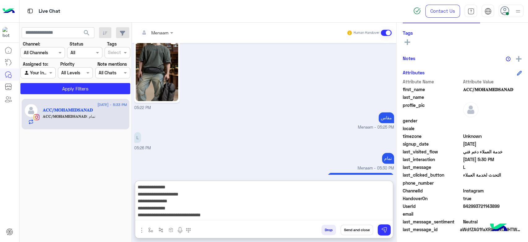
click at [344, 202] on textarea "**********" at bounding box center [264, 201] width 258 height 37
paste textarea "**********"
click at [351, 207] on textarea "**********" at bounding box center [264, 201] width 258 height 37
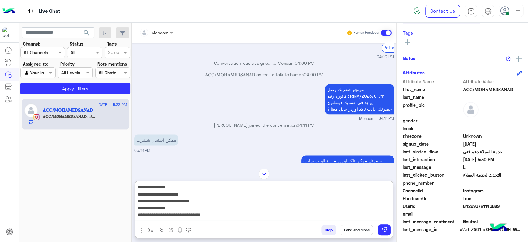
scroll to position [499, 0]
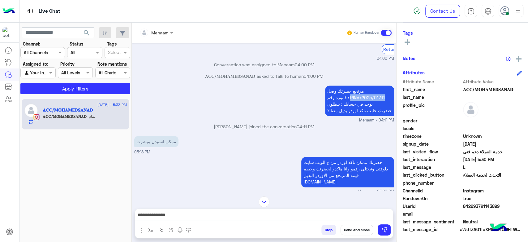
drag, startPoint x: 351, startPoint y: 88, endPoint x: 376, endPoint y: 104, distance: 29.3
click at [389, 90] on p "مرتجع حضرتك وصل فاتوره رقم : RINV/2025/01711 يوجد في حسابك : بنطلون حضرتك حابب …" at bounding box center [359, 100] width 69 height 30
copy p "RINV/2025/01711"
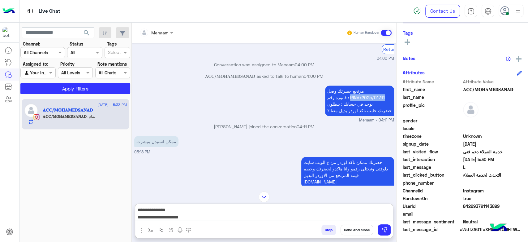
click at [347, 218] on textarea "**********" at bounding box center [264, 213] width 258 height 14
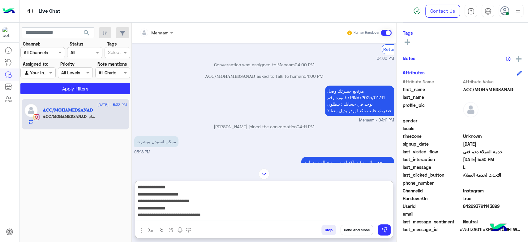
click at [342, 205] on textarea "**********" at bounding box center [264, 201] width 258 height 37
paste textarea "**********"
click at [307, 216] on textarea "**********" at bounding box center [264, 201] width 258 height 37
type textarea "**********"
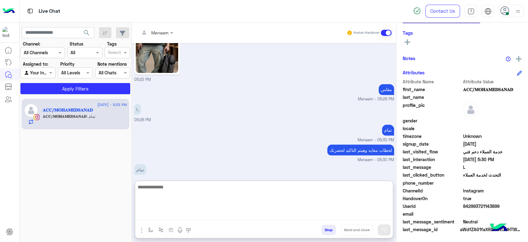
scroll to position [745, 0]
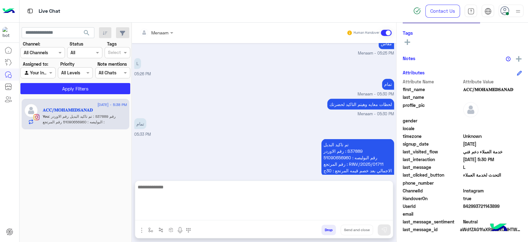
click at [355, 142] on p "تم تاكيد البديل رقم الاوردر : S37889 رقم البوليصه : 51090656960 رقم المرتجع : R…" at bounding box center [357, 157] width 73 height 37
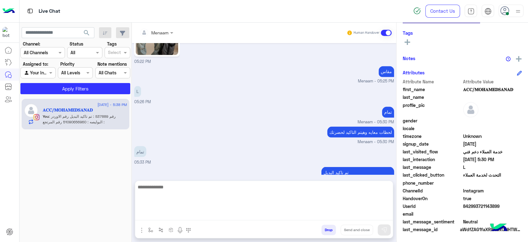
click at [355, 144] on div "تمام 05:33 PM" at bounding box center [264, 154] width 260 height 21
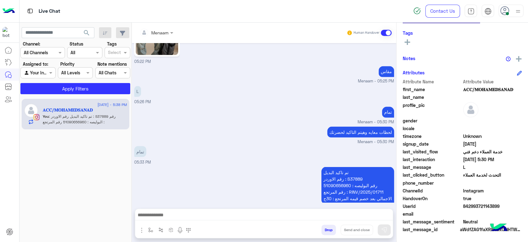
click at [351, 171] on p "تم تاكيد البديل رقم الاوردر : S37889 رقم البوليصه : 51090656960 رقم المرتجع : R…" at bounding box center [357, 184] width 73 height 37
copy p "S37889"
click at [341, 166] on p "تم تاكيد البديل رقم الاوردر : S37889 رقم البوليصه : 51090656960 رقم المرتجع : R…" at bounding box center [357, 184] width 73 height 37
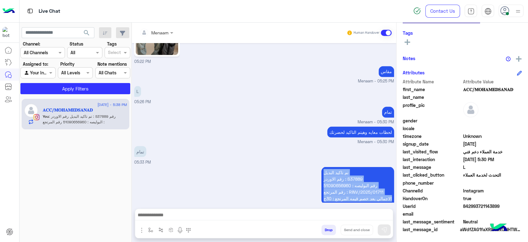
drag, startPoint x: 341, startPoint y: 161, endPoint x: 338, endPoint y: 190, distance: 28.9
click at [338, 190] on p "تم تاكيد البديل رقم الاوردر : S37889 رقم البوليصه : 51090656960 رقم المرتجع : R…" at bounding box center [357, 184] width 73 height 37
copy app-message "تم تاكيد البديل رقم الاوردر : S37889 رقم البوليصه : 51090656960 رقم المرتجع : R…"
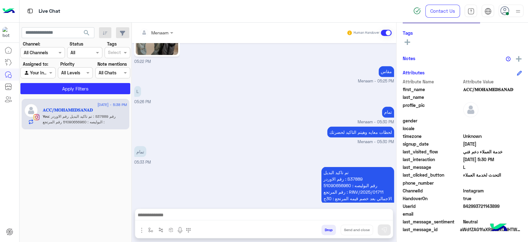
click at [247, 144] on div "تمام 05:33 PM" at bounding box center [264, 154] width 260 height 21
click at [242, 144] on div "تمام 05:33 PM" at bounding box center [264, 154] width 260 height 21
drag, startPoint x: 215, startPoint y: 142, endPoint x: 259, endPoint y: 147, distance: 43.5
click at [215, 144] on div "تمام 05:33 PM" at bounding box center [264, 154] width 260 height 21
click at [336, 174] on p "تم تاكيد البديل رقم الاوردر : S37889 رقم البوليصه : 51090656960 رقم المرتجع : R…" at bounding box center [357, 184] width 73 height 37
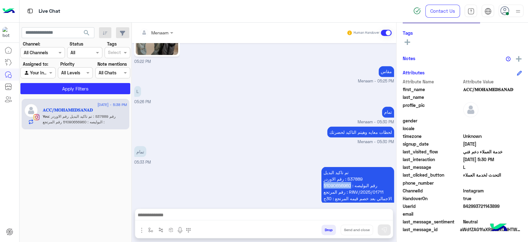
click at [336, 174] on p "تم تاكيد البديل رقم الاوردر : S37889 رقم البوليصه : 51090656960 رقم المرتجع : R…" at bounding box center [357, 184] width 73 height 37
click at [256, 150] on div "تمام 05:33 PM" at bounding box center [264, 154] width 260 height 21
click at [328, 230] on button "Drop" at bounding box center [328, 229] width 15 height 11
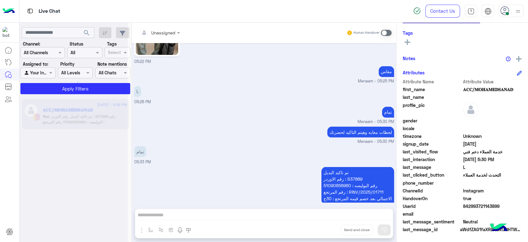
scroll to position [728, 0]
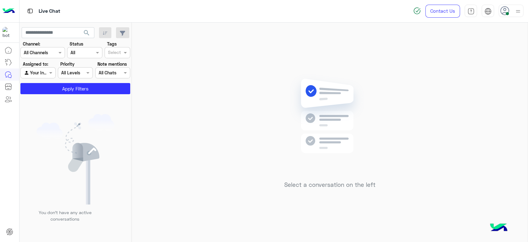
click at [510, 16] on div at bounding box center [511, 11] width 25 height 12
drag, startPoint x: 260, startPoint y: 78, endPoint x: 247, endPoint y: 69, distance: 16.9
click at [258, 76] on div "Select a conversation on the left" at bounding box center [330, 134] width 396 height 222
click at [498, 6] on div "Contact Us Help Center عربي English" at bounding box center [468, 11] width 119 height 22
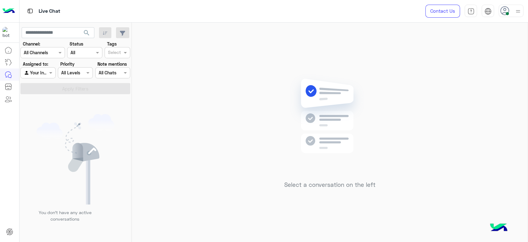
click at [519, 9] on img at bounding box center [518, 11] width 8 height 8
click at [467, 87] on label "Offline" at bounding box center [484, 87] width 67 height 11
click at [236, 93] on div "Select a conversation on the left" at bounding box center [330, 134] width 396 height 222
